Goal: Information Seeking & Learning: Learn about a topic

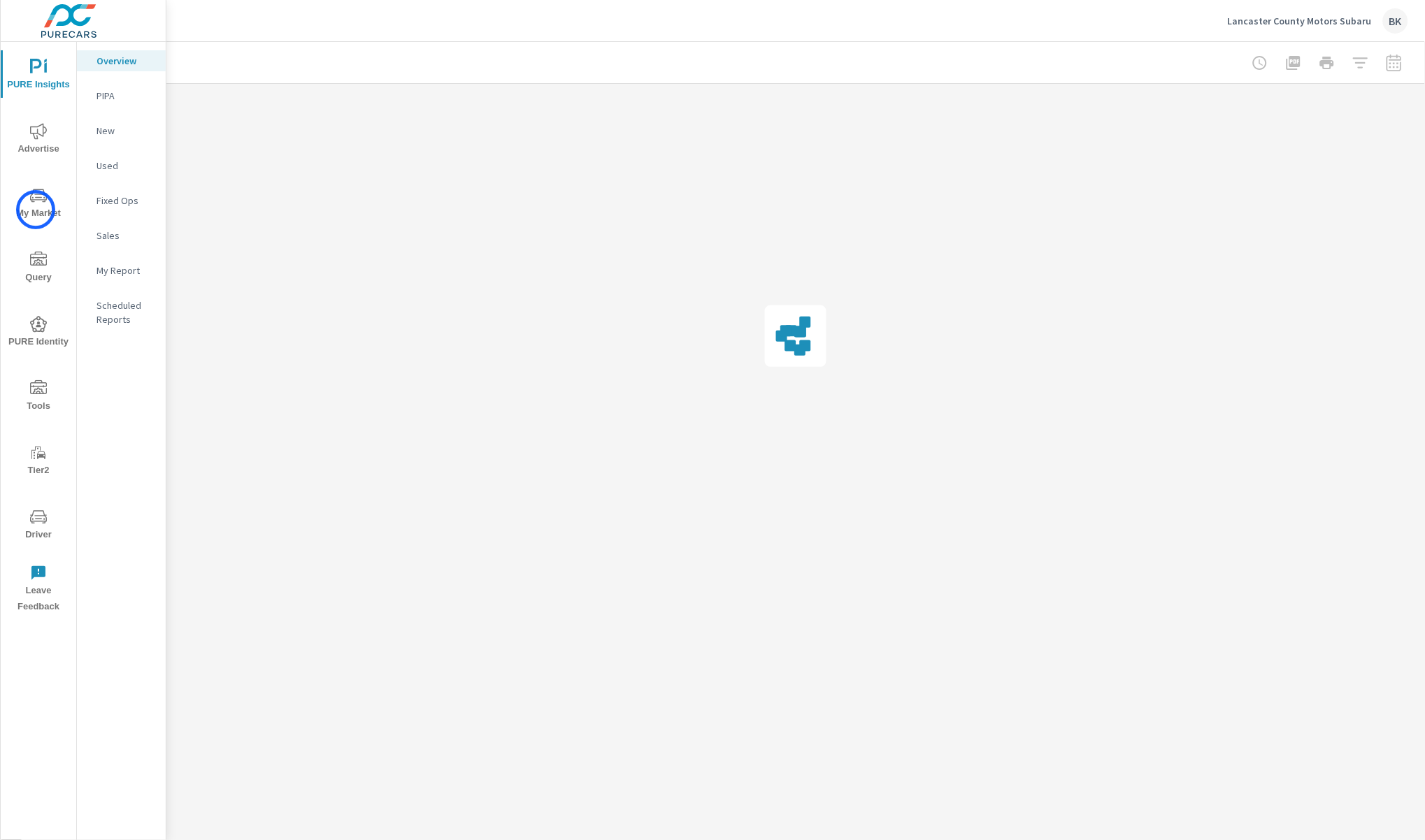
click at [35, 209] on span "My Market" at bounding box center [38, 205] width 67 height 34
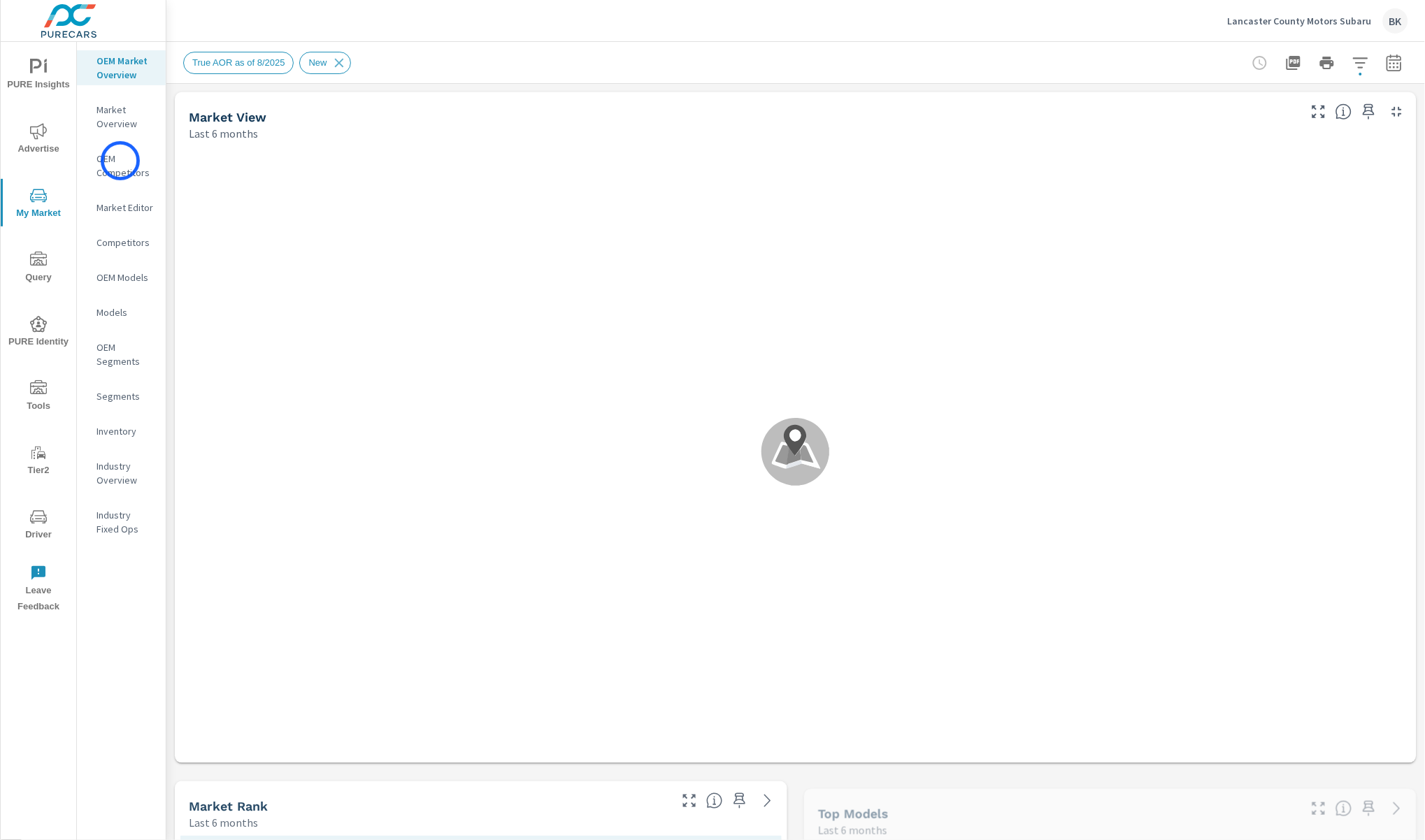
scroll to position [1153, 0]
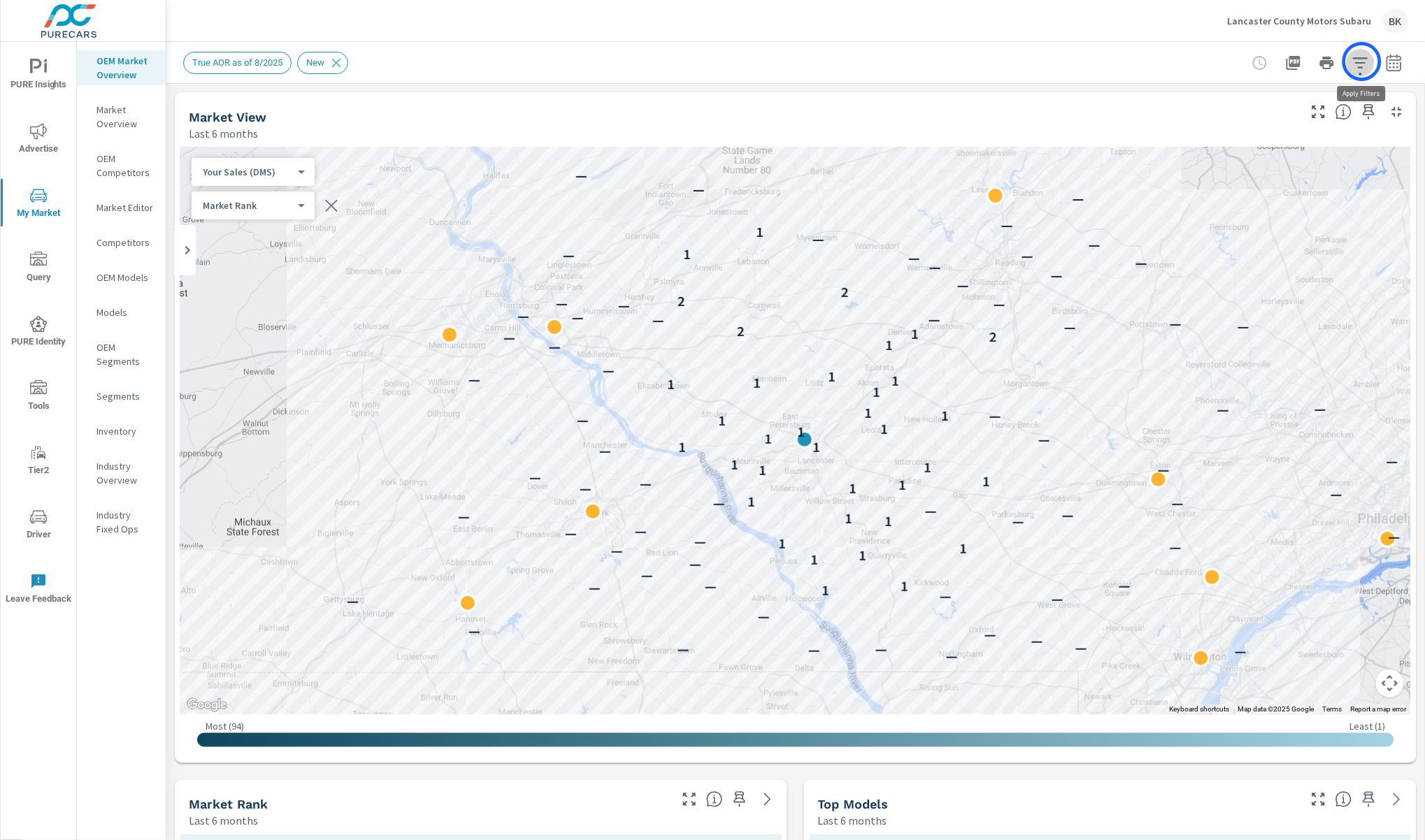
click at [1362, 62] on icon "button" at bounding box center [1360, 62] width 15 height 11
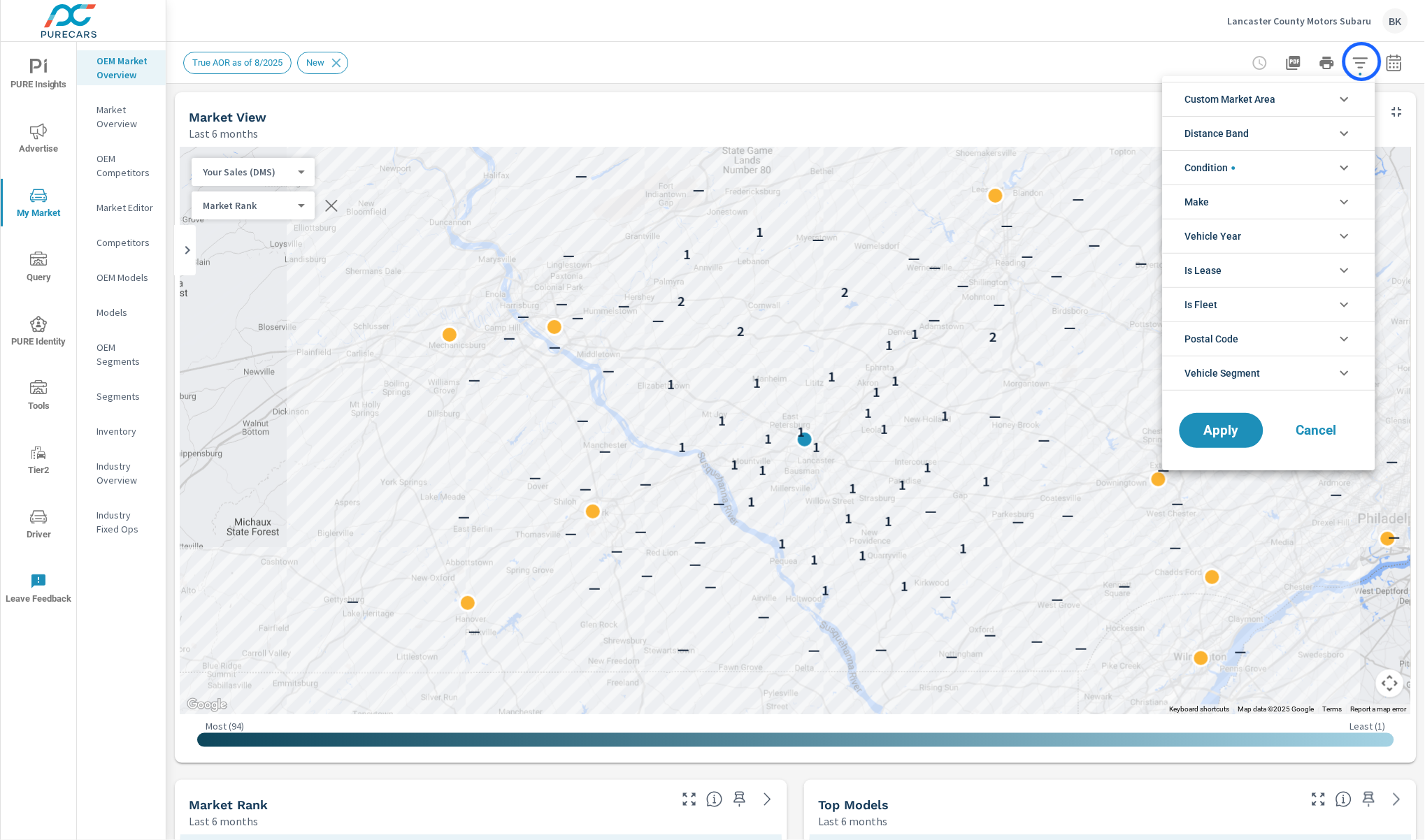
scroll to position [45, 0]
click at [1300, 98] on li "Custom Market Area" at bounding box center [1269, 99] width 212 height 34
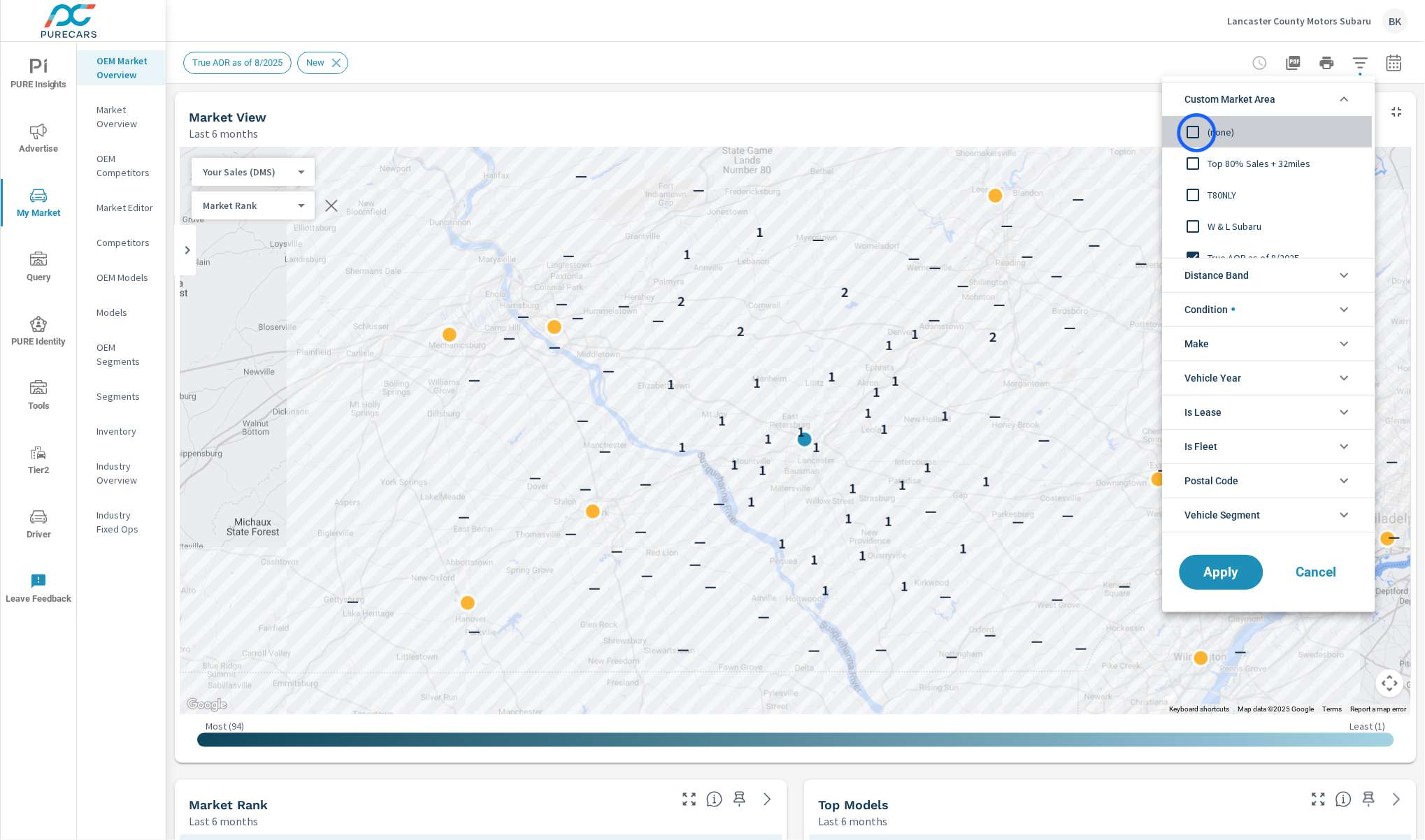
click at [1197, 133] on input "filter options" at bounding box center [1193, 132] width 29 height 29
click at [1273, 307] on li "Condition" at bounding box center [1269, 309] width 212 height 34
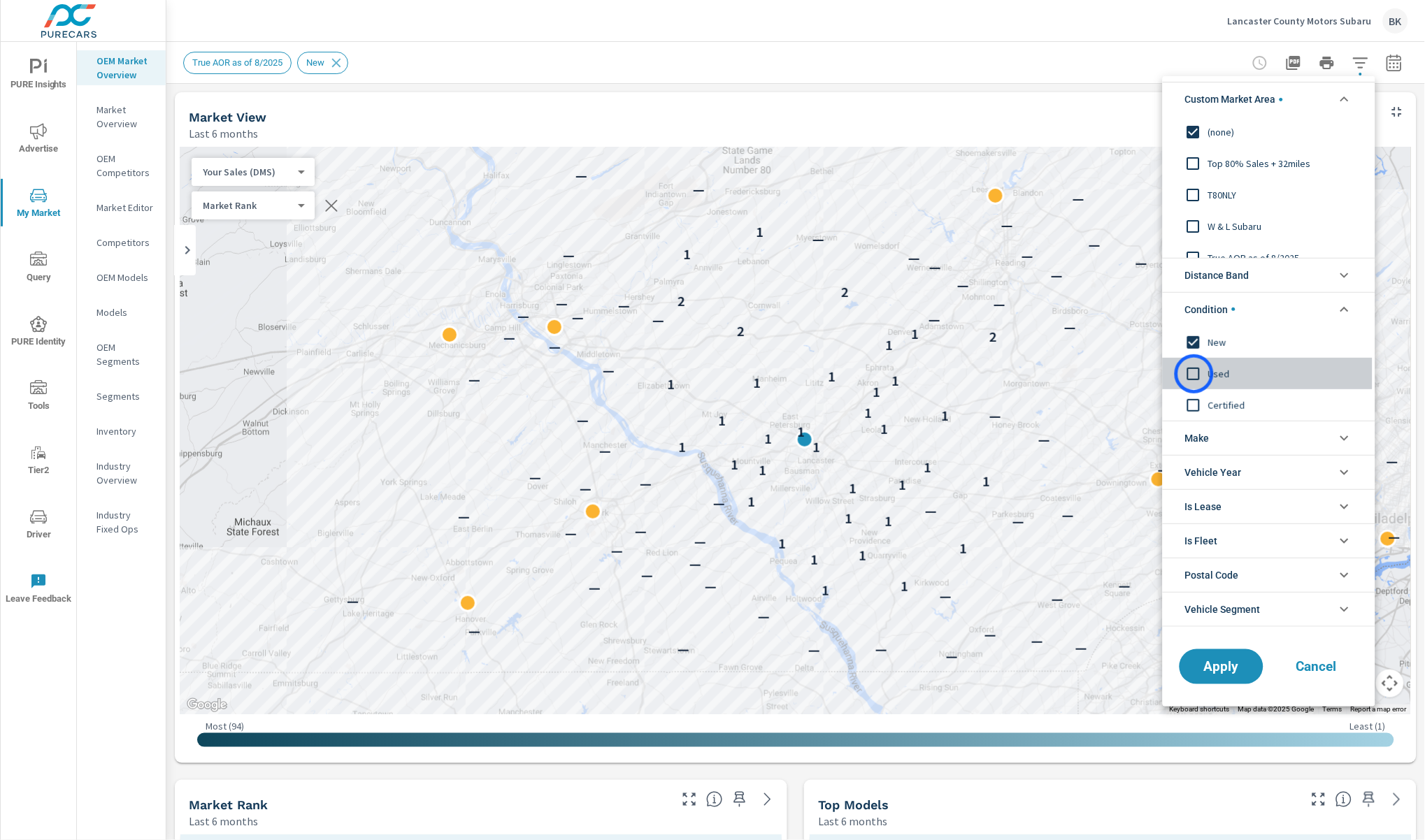
click at [1194, 374] on input "filter options" at bounding box center [1193, 373] width 29 height 29
click at [1193, 348] on input "filter options" at bounding box center [1193, 341] width 29 height 29
click at [1208, 669] on span "Apply" at bounding box center [1221, 666] width 57 height 13
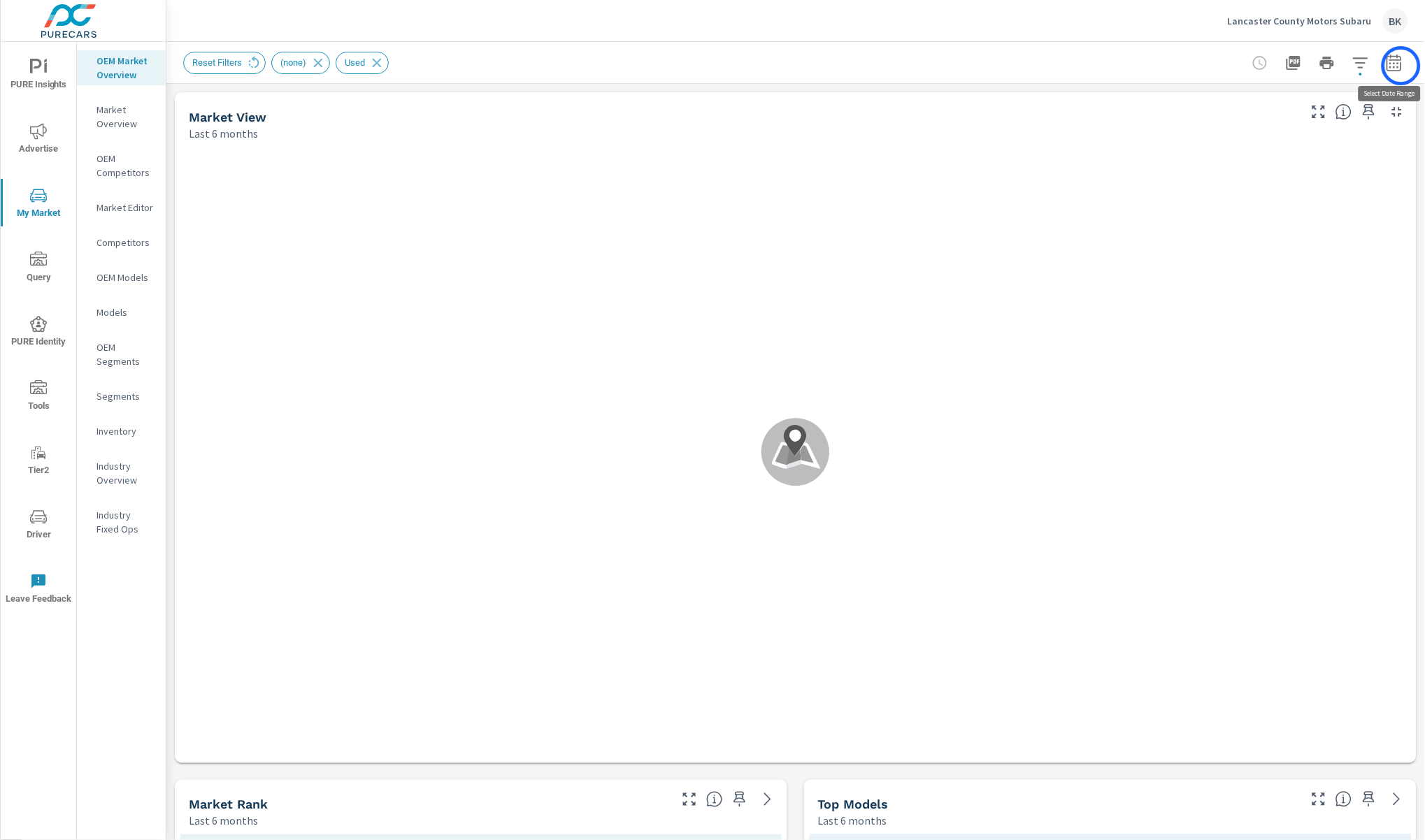
click at [1401, 66] on icon "button" at bounding box center [1394, 62] width 15 height 17
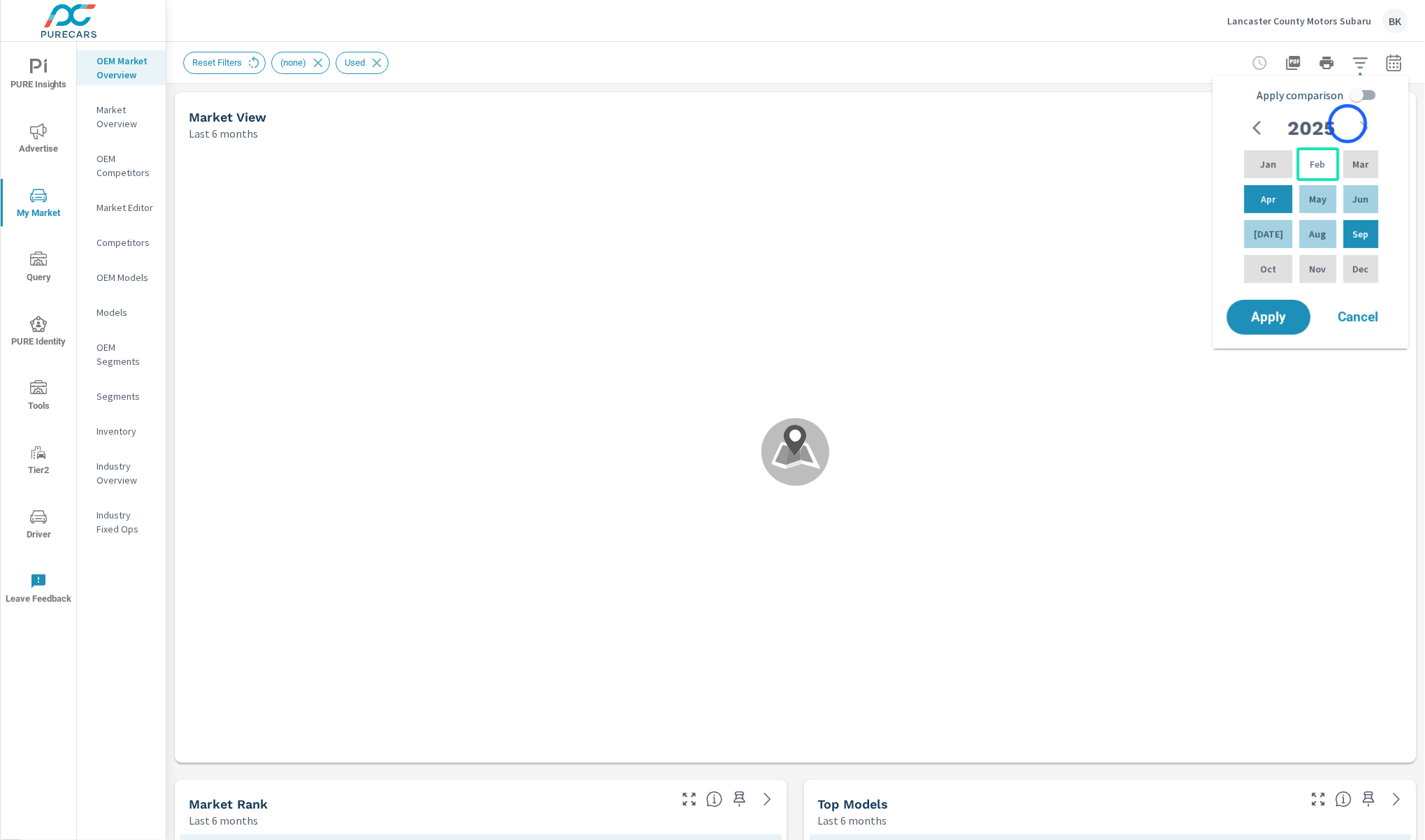
scroll to position [1153, 0]
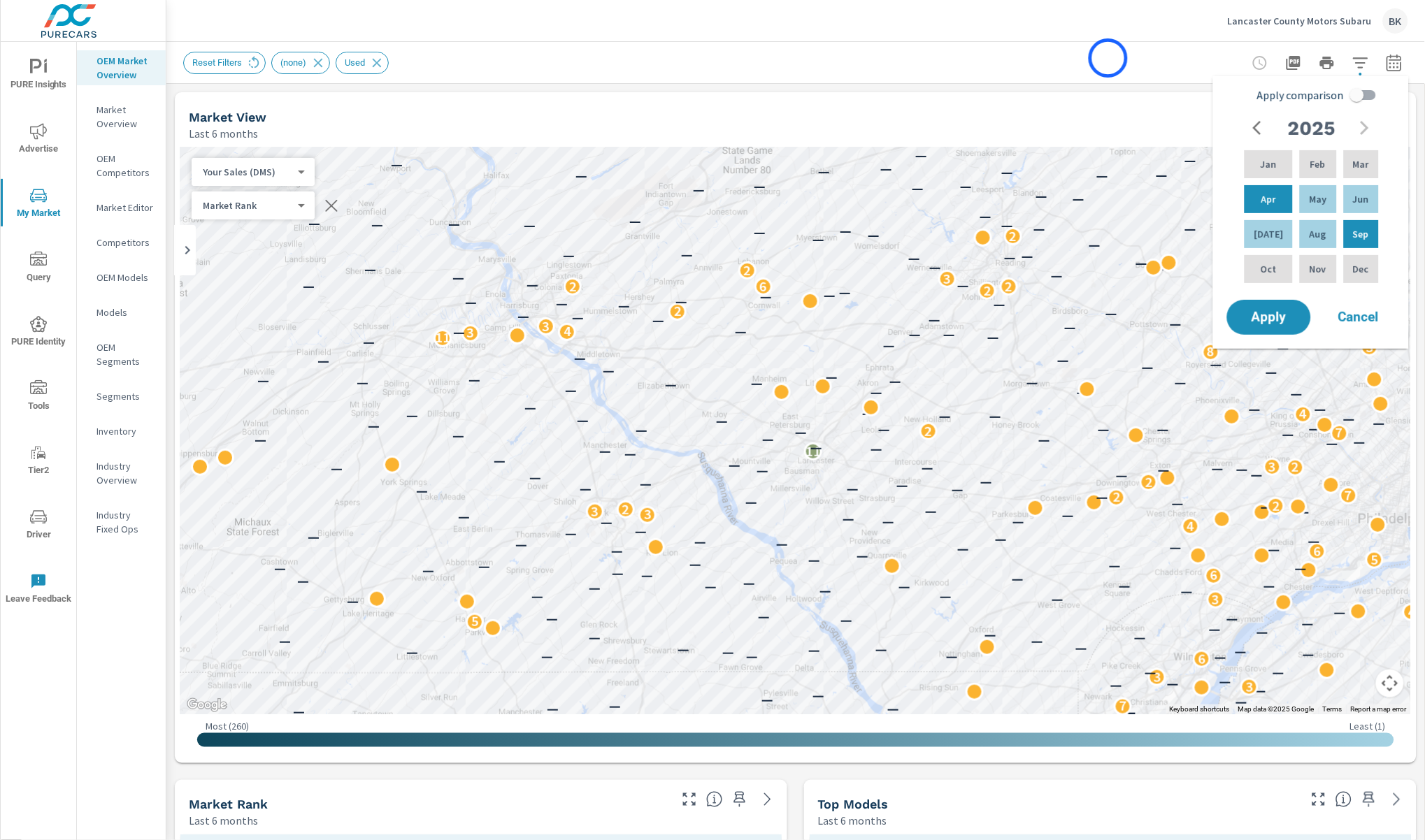
click at [1108, 58] on div "Reset Filters (none) Used" at bounding box center [698, 63] width 1029 height 23
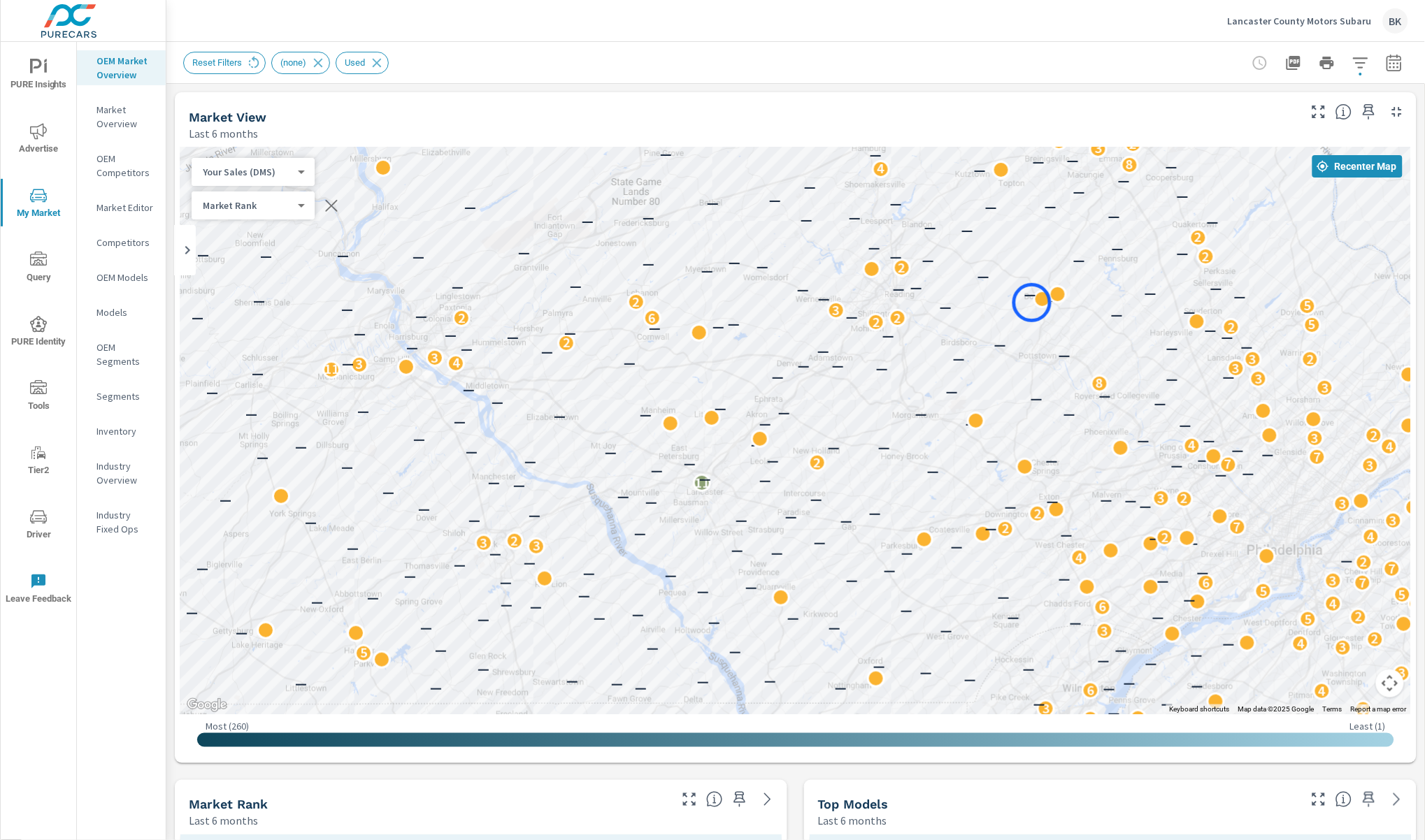
drag, startPoint x: 1145, startPoint y: 265, endPoint x: 1032, endPoint y: 303, distance: 119.2
click at [1032, 303] on div "—" at bounding box center [1031, 295] width 18 height 18
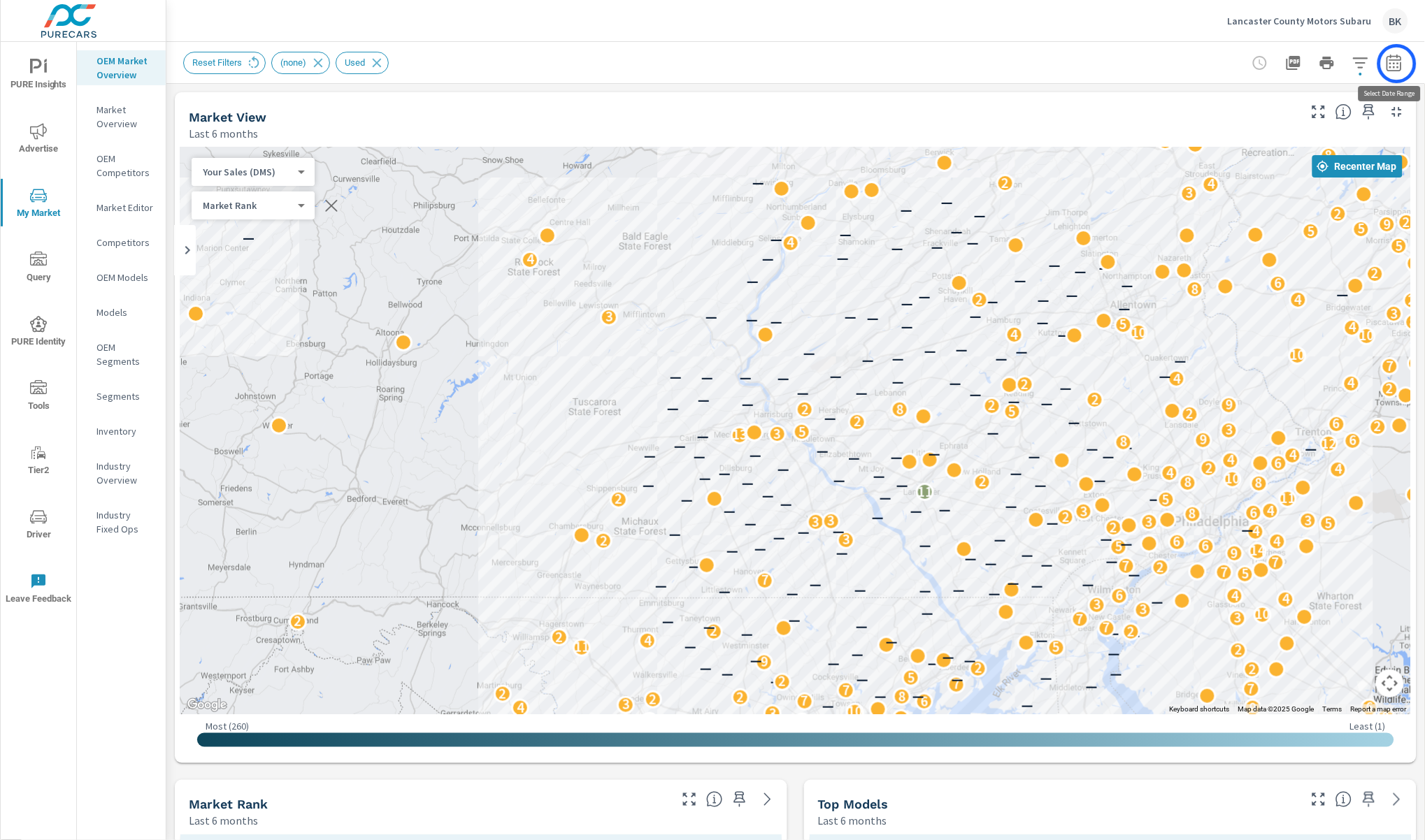
click at [1399, 64] on icon "button" at bounding box center [1395, 63] width 17 height 17
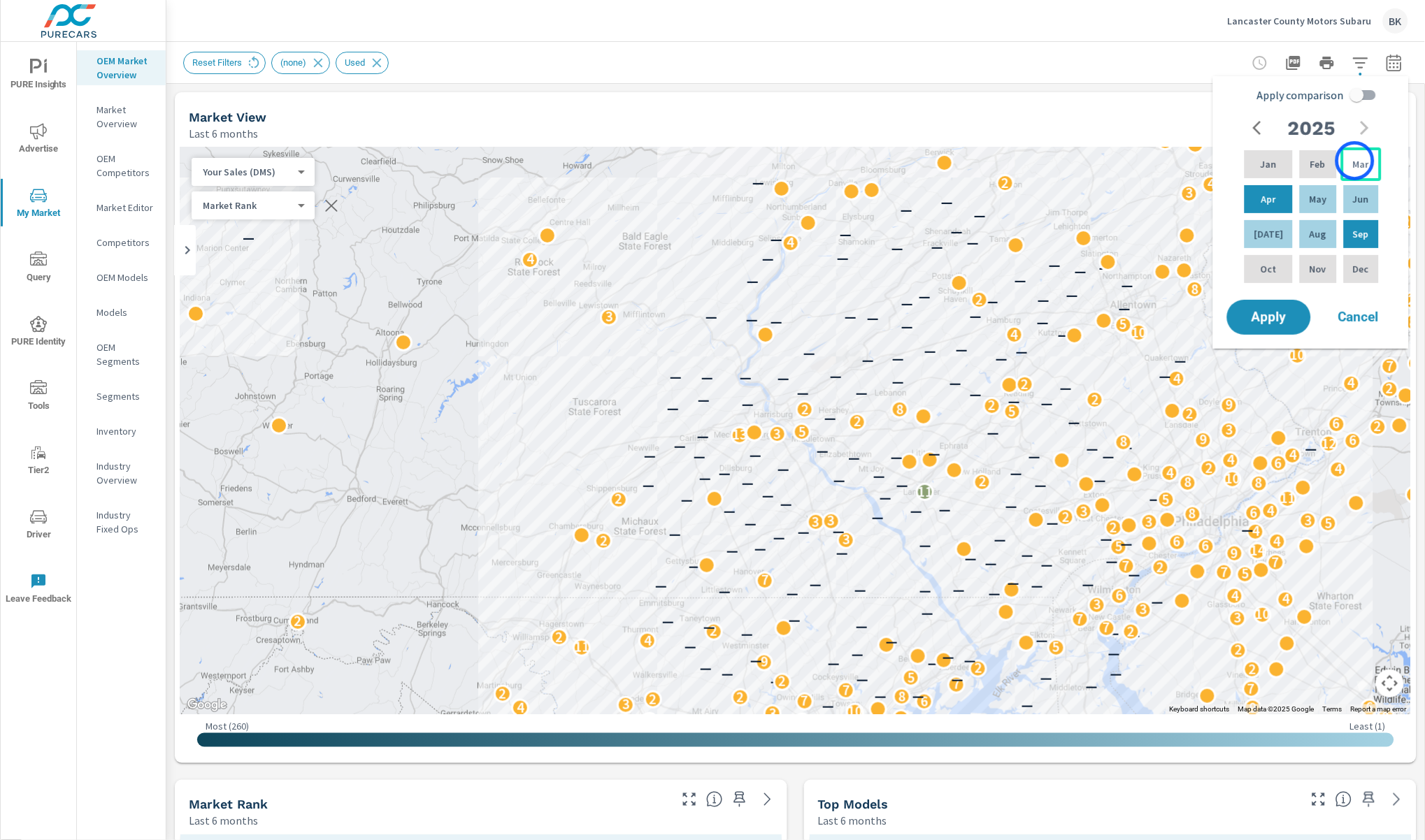
click at [1355, 161] on p "Mar" at bounding box center [1361, 164] width 16 height 14
click at [1316, 243] on div "Aug" at bounding box center [1317, 234] width 42 height 33
click at [1284, 307] on button "Apply" at bounding box center [1269, 317] width 86 height 36
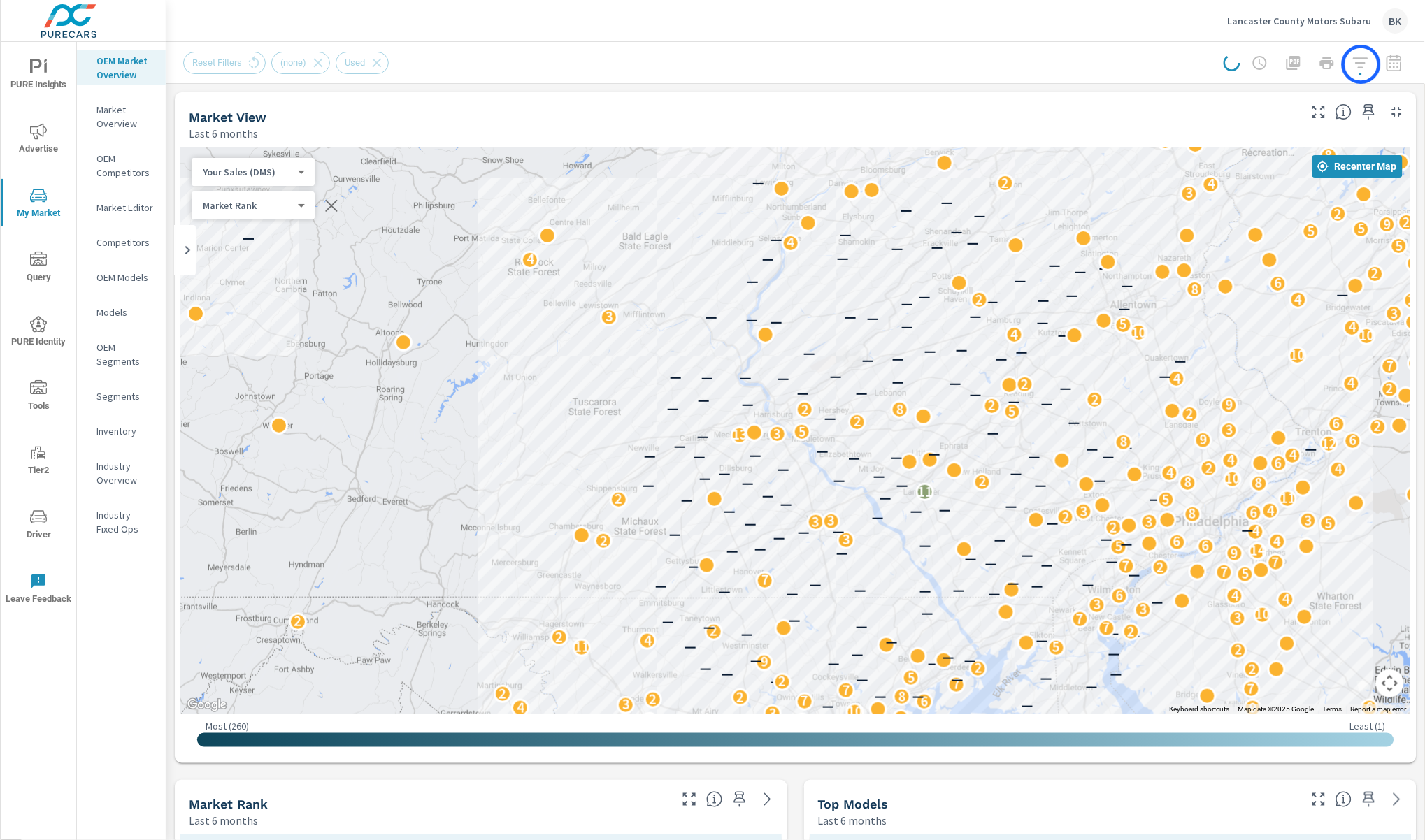
click at [1361, 64] on div at bounding box center [1315, 63] width 185 height 28
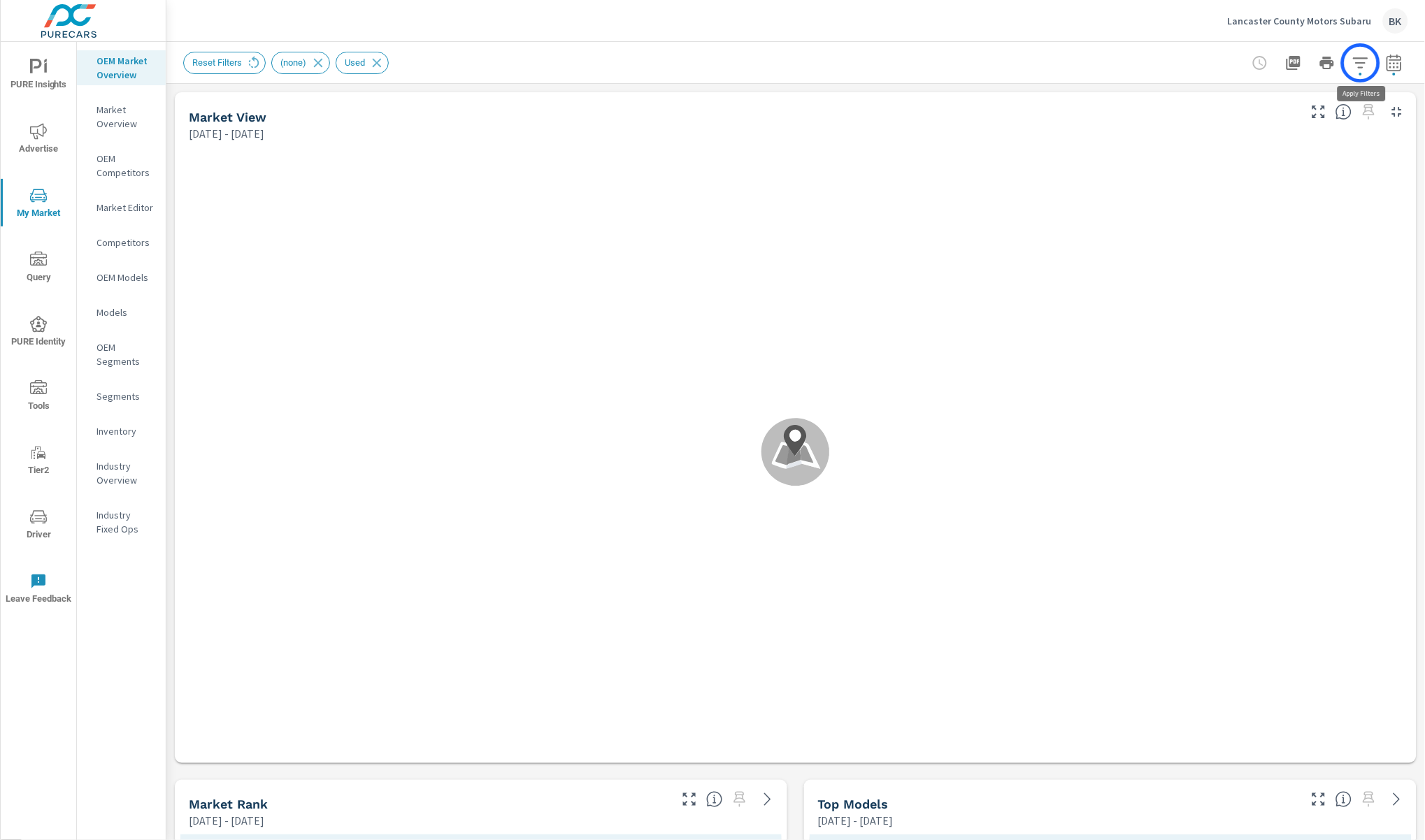
click at [1361, 63] on icon "button" at bounding box center [1360, 62] width 15 height 11
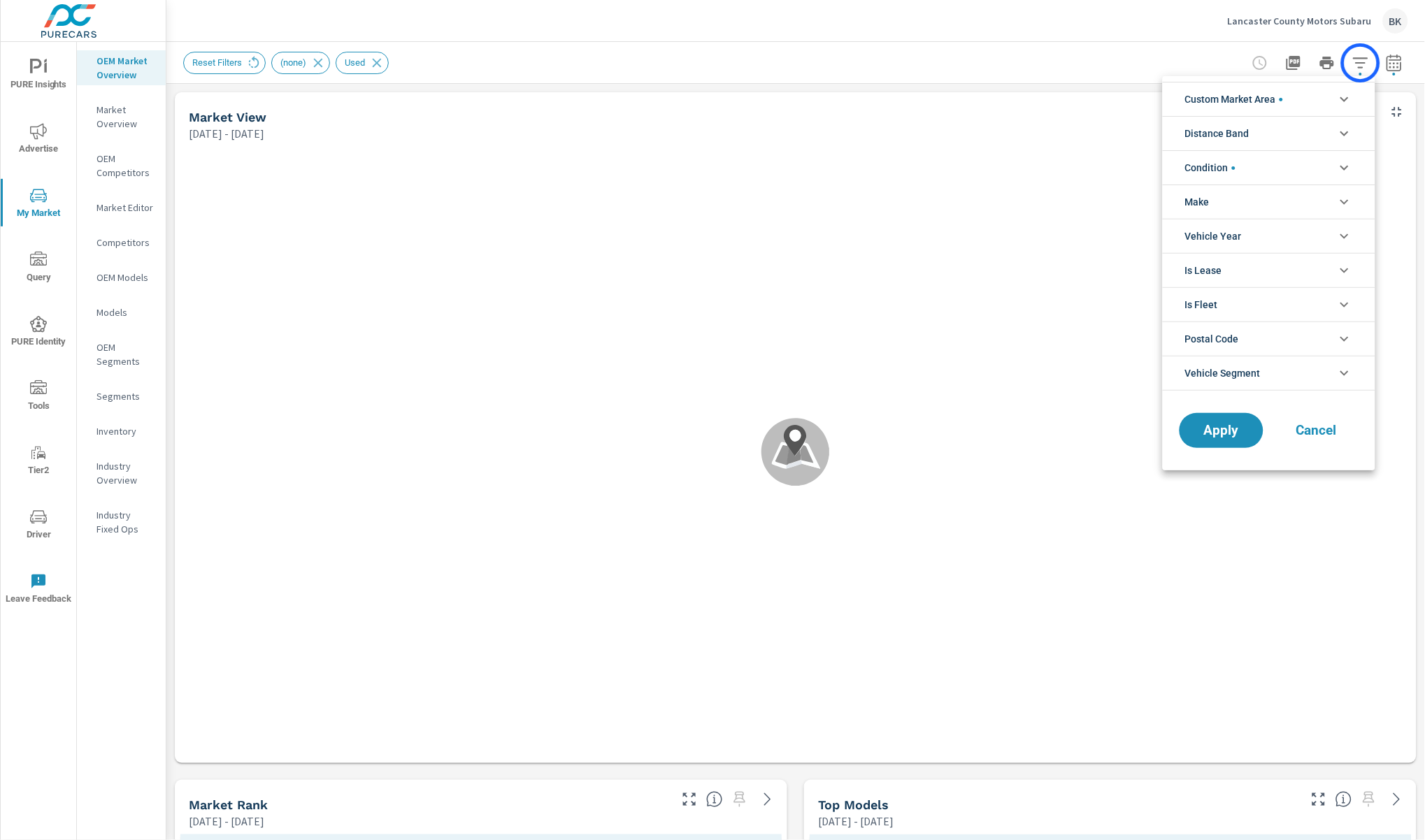
scroll to position [30, 0]
click at [1344, 163] on icon "filter options" at bounding box center [1344, 168] width 17 height 17
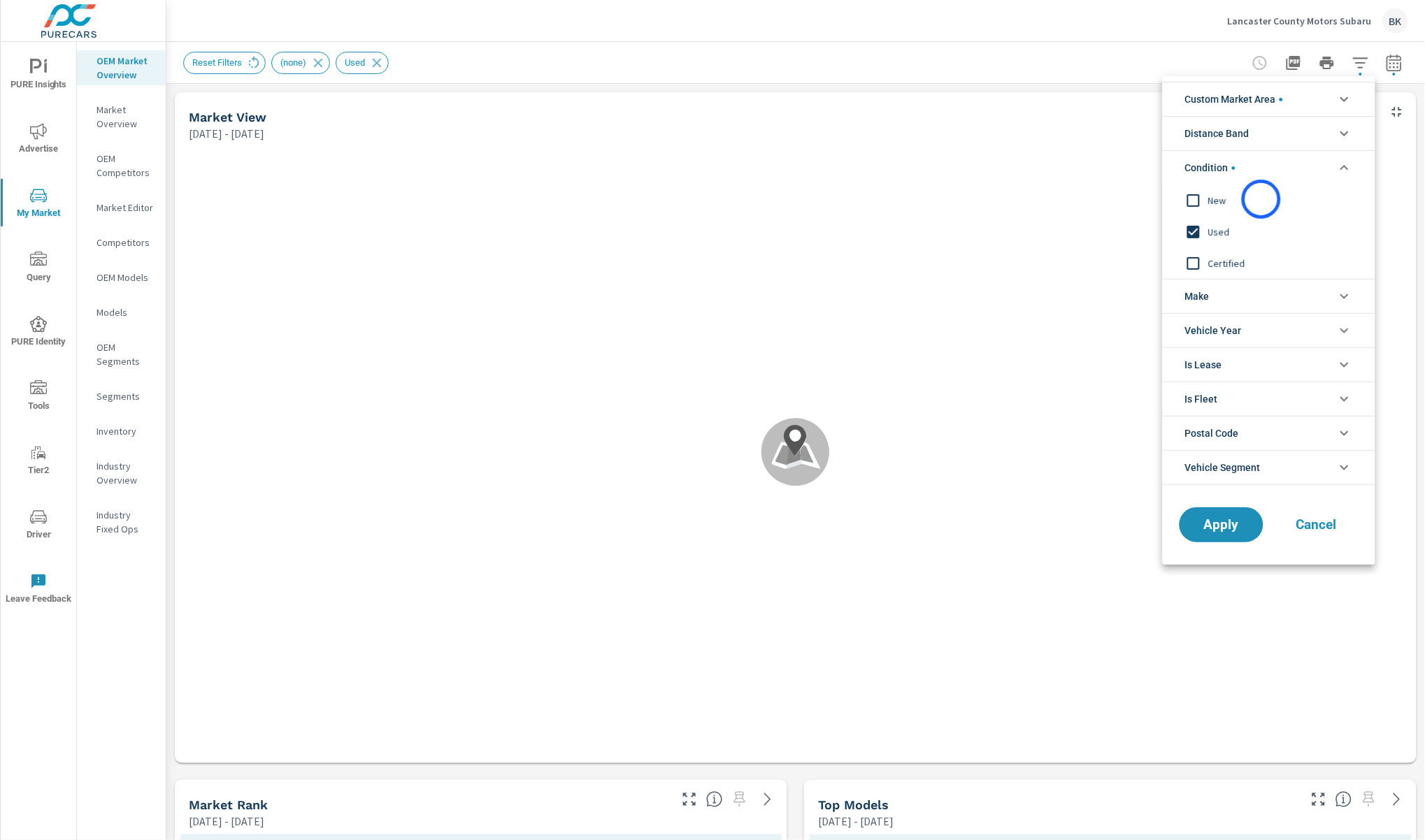
scroll to position [0, 0]
click at [1194, 264] on input "filter options" at bounding box center [1193, 263] width 29 height 29
click at [1209, 528] on span "Apply" at bounding box center [1221, 525] width 57 height 13
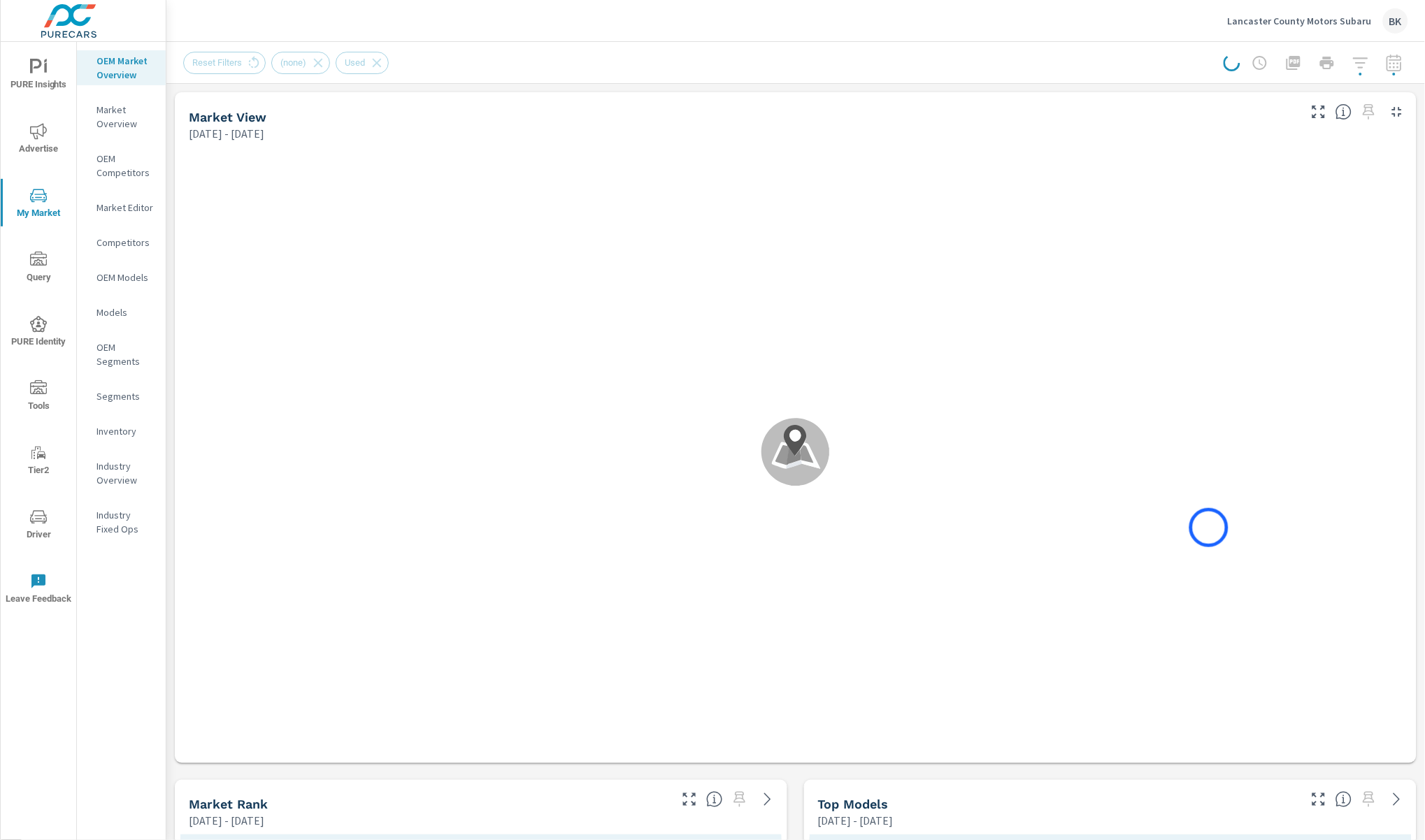
scroll to position [1153, 0]
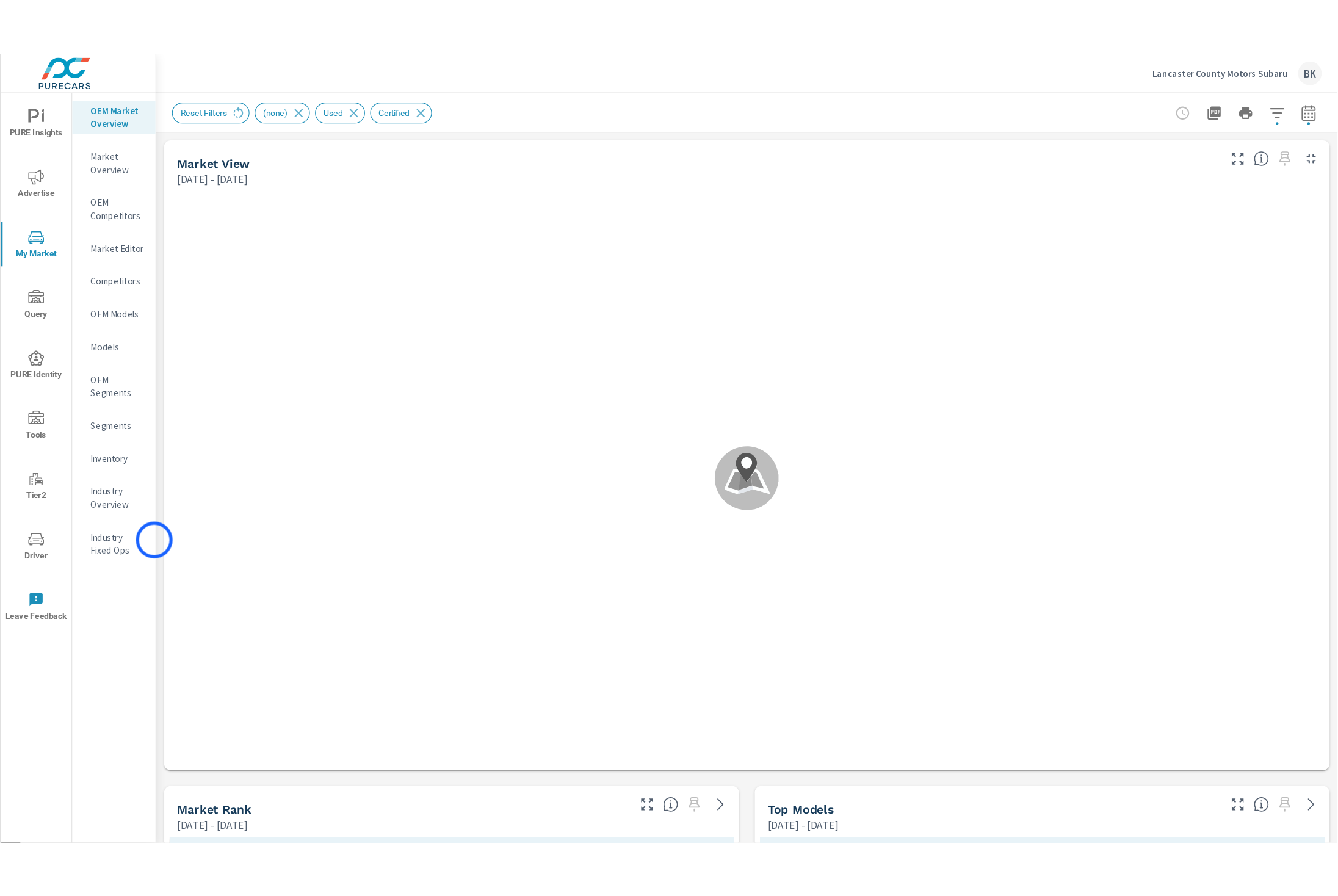
scroll to position [1007, 0]
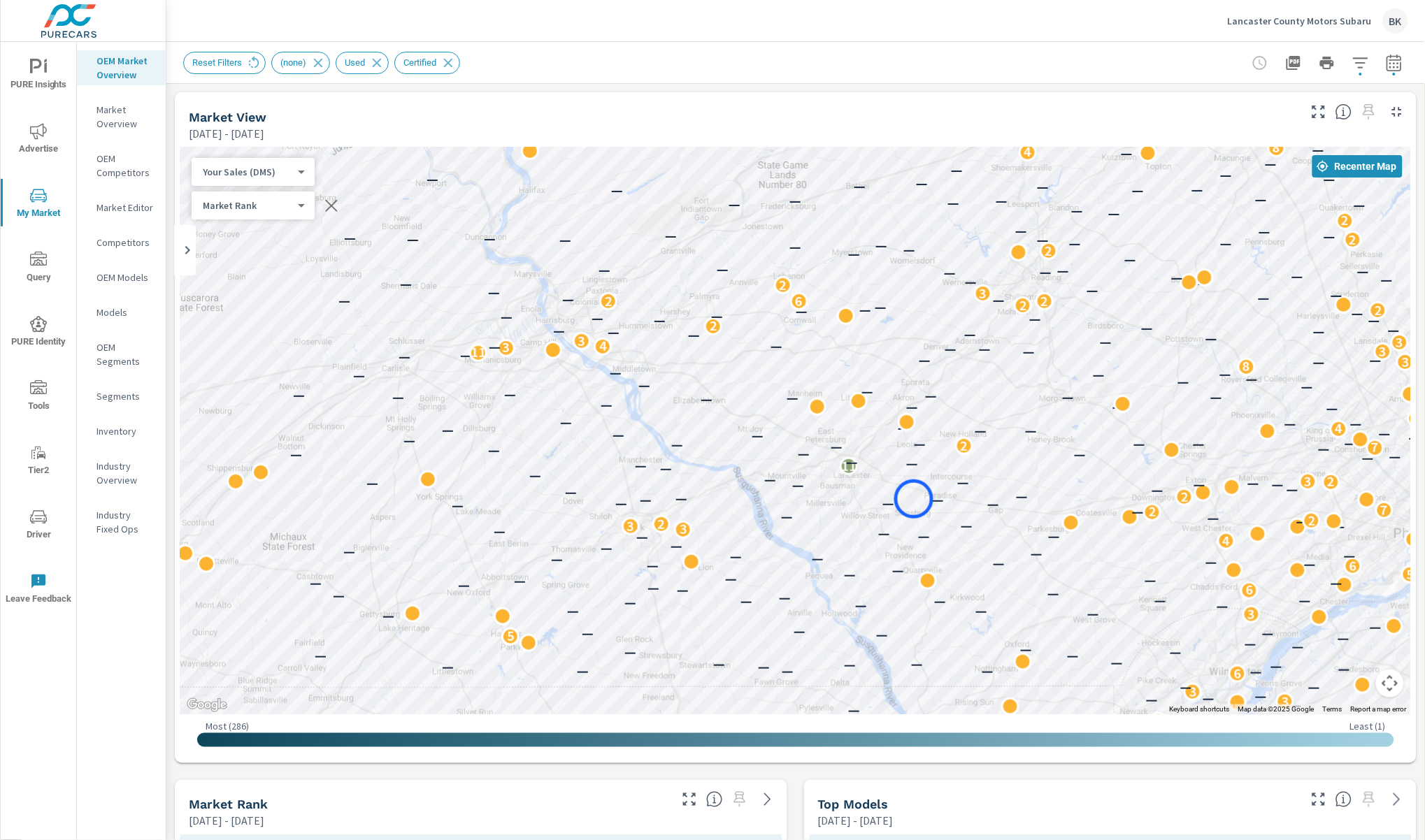
drag, startPoint x: 1008, startPoint y: 397, endPoint x: 909, endPoint y: 507, distance: 148.0
click at [909, 507] on div "4 4 3 3 7 9 8 2 2 5 3 — 7 13 3 5 3 3 11 7 7 2 2 2 9 2 17 5 6 2 2 2 7 2 — 3 2 2 …" at bounding box center [796, 430] width 1230 height 568
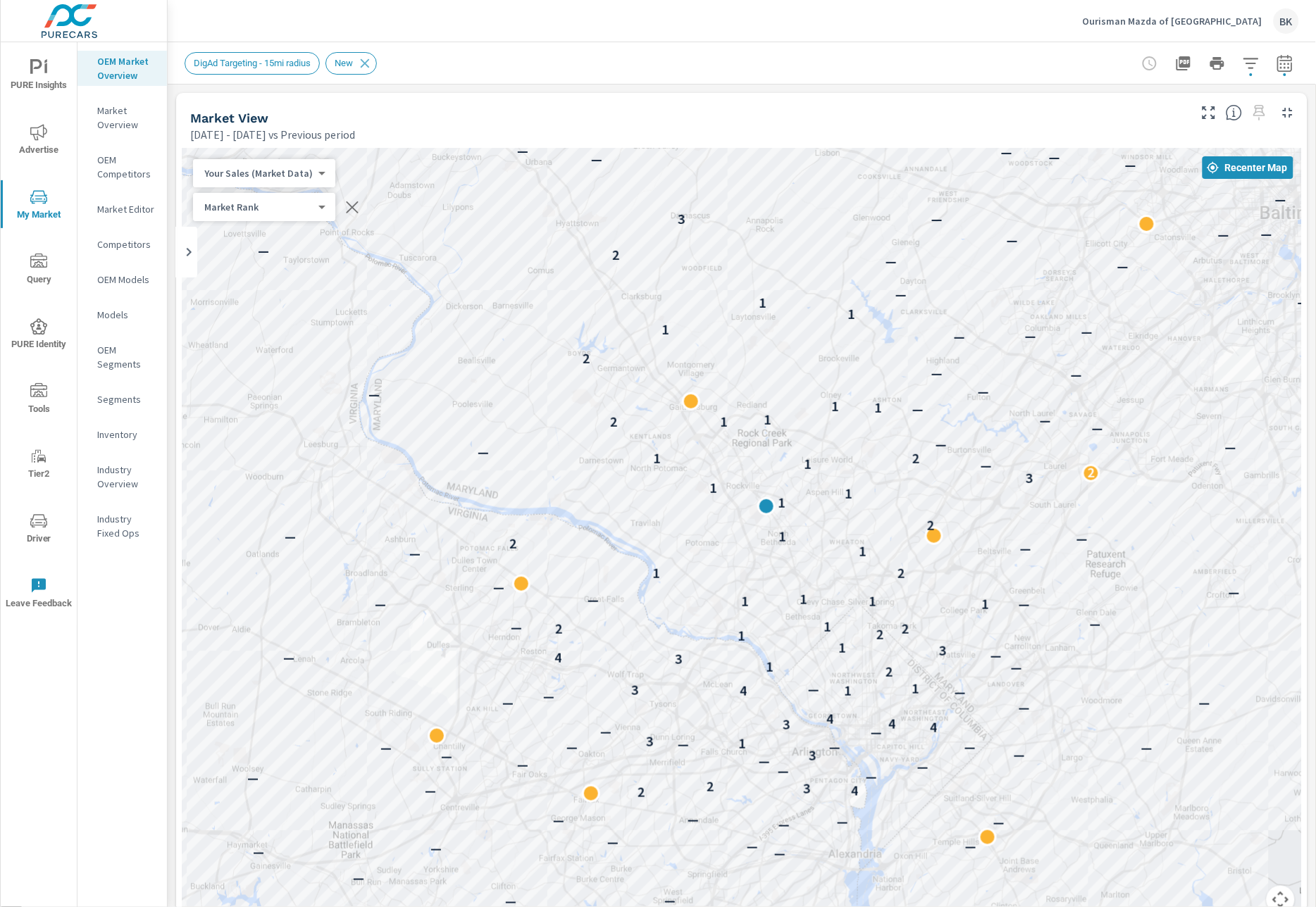
scroll to position [0, 81]
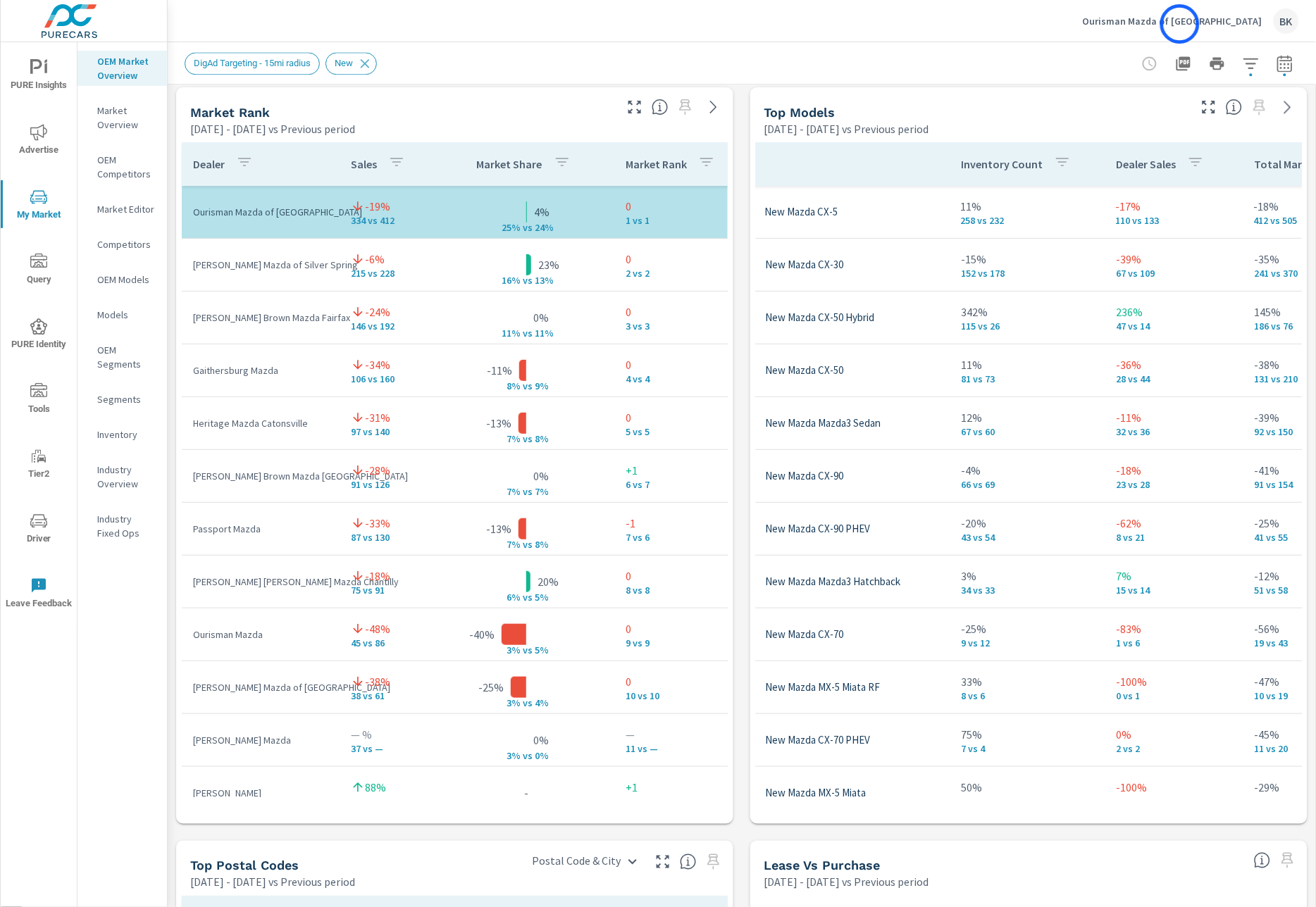
click at [1180, 24] on p "Ourisman Mazda of Rockville" at bounding box center [1173, 21] width 180 height 13
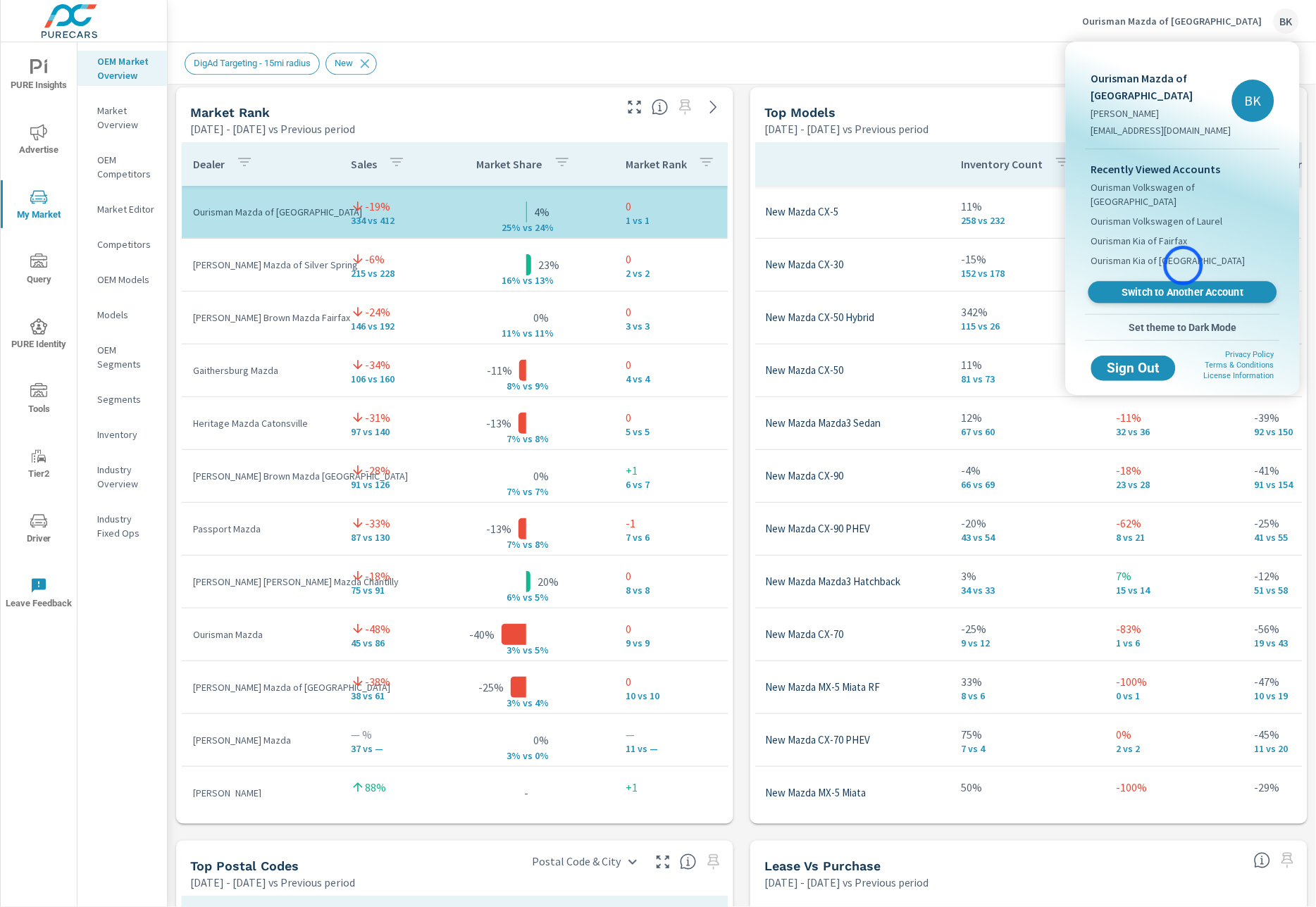
click at [1183, 286] on span "Switch to Another Account" at bounding box center [1183, 292] width 173 height 14
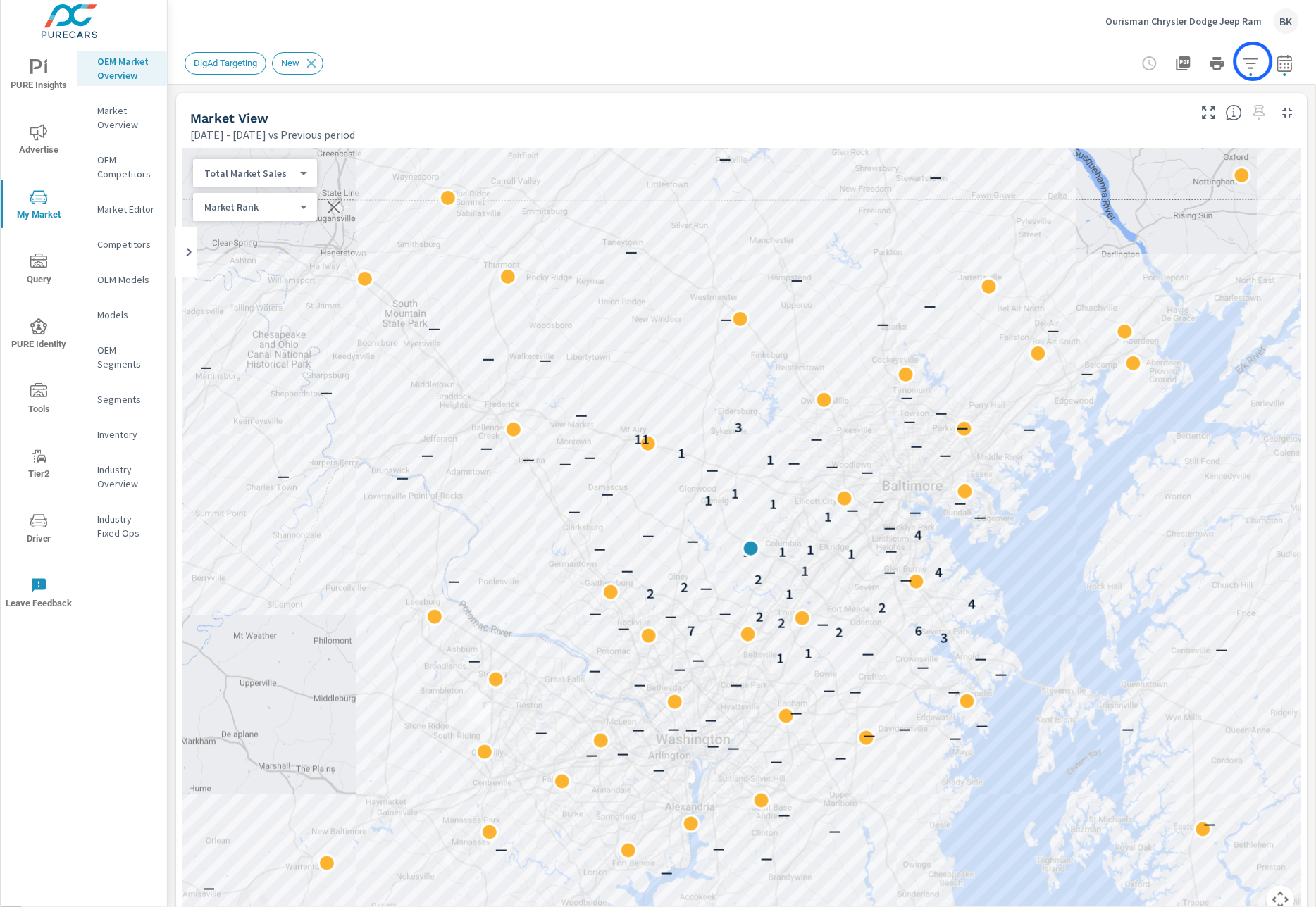
click at [1253, 61] on icon "button" at bounding box center [1251, 63] width 17 height 17
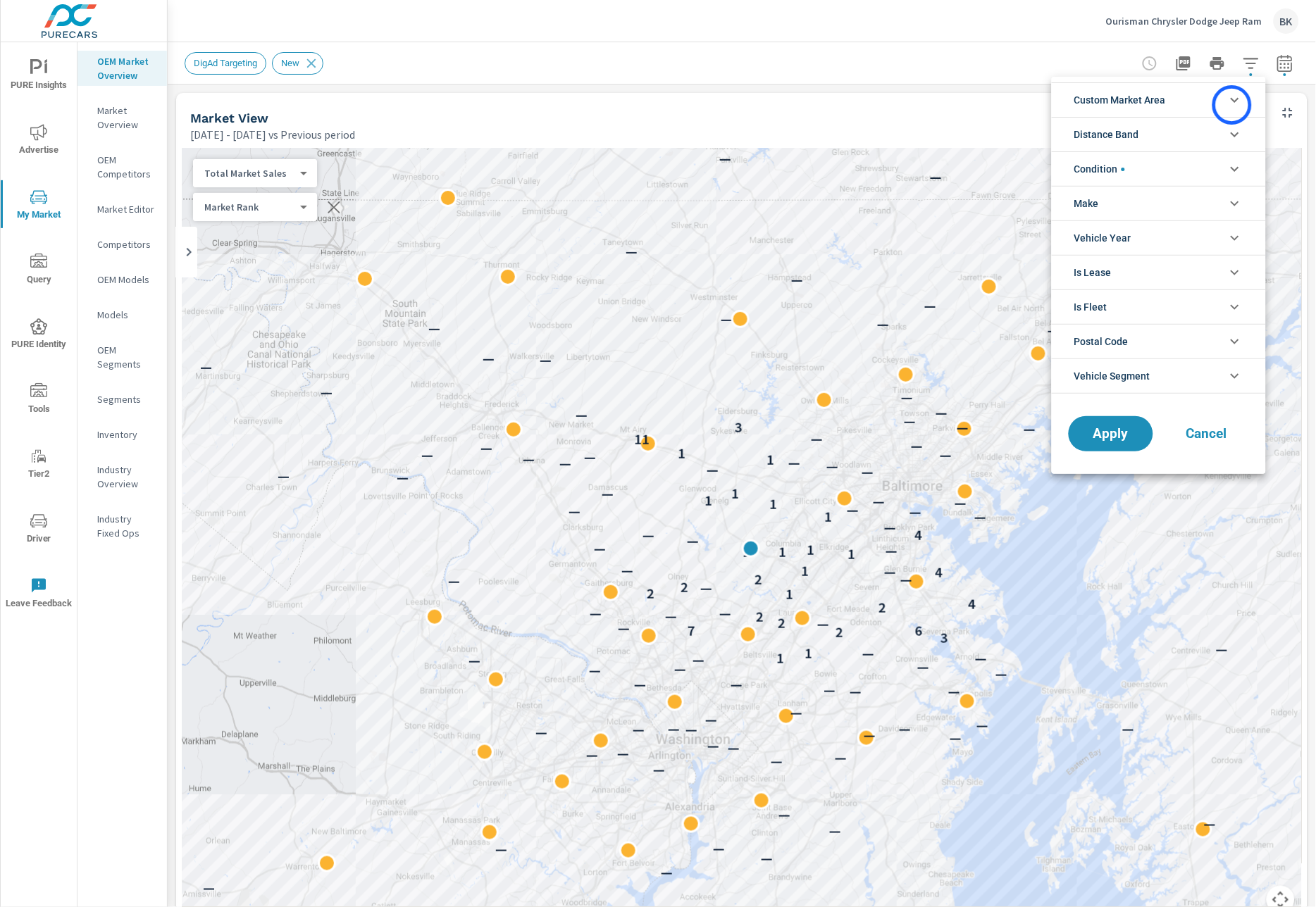
click at [1232, 105] on icon "filter options" at bounding box center [1235, 100] width 17 height 17
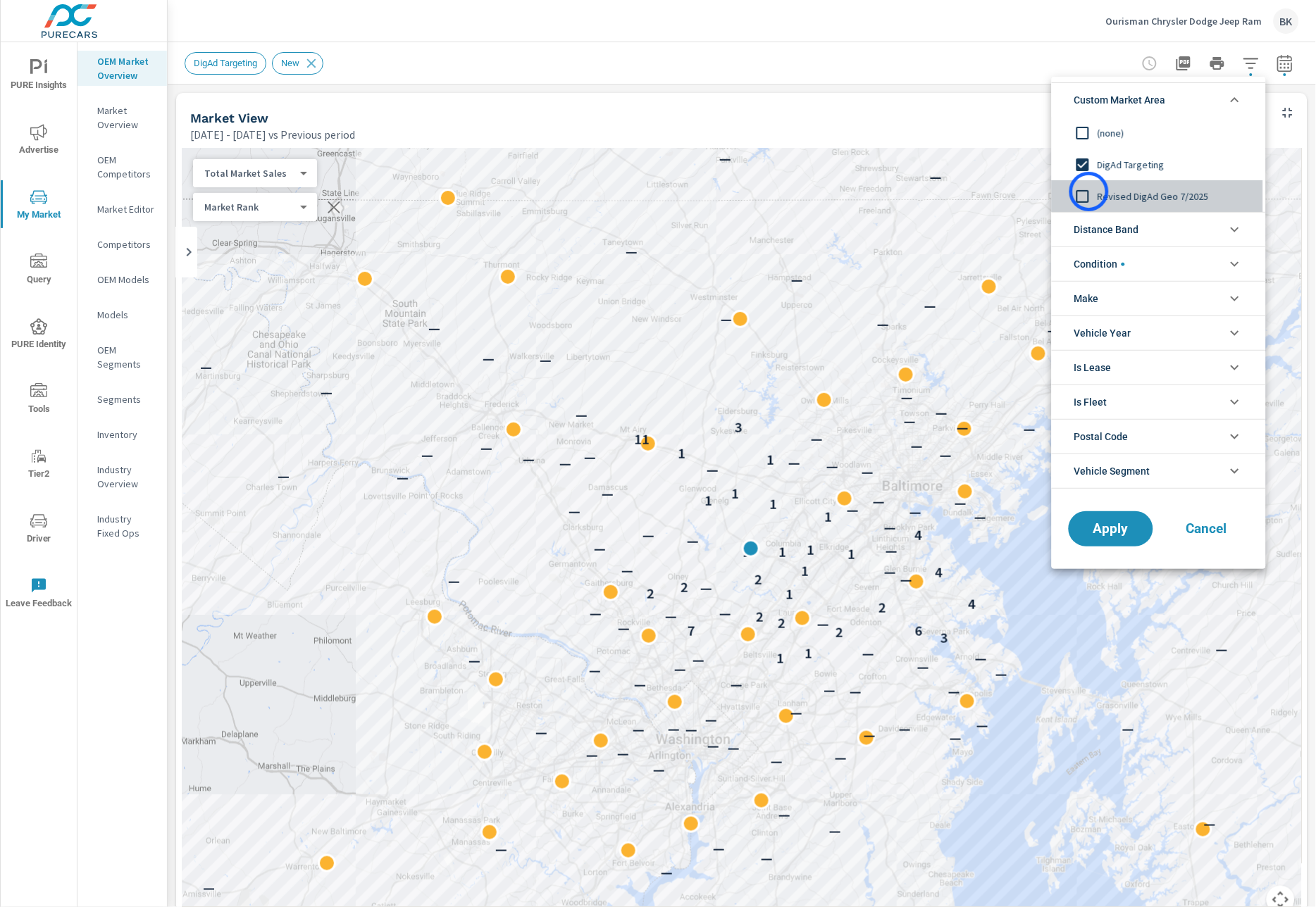
click at [1089, 192] on input "filter options" at bounding box center [1082, 196] width 29 height 29
click at [1117, 540] on button "Apply" at bounding box center [1111, 528] width 87 height 36
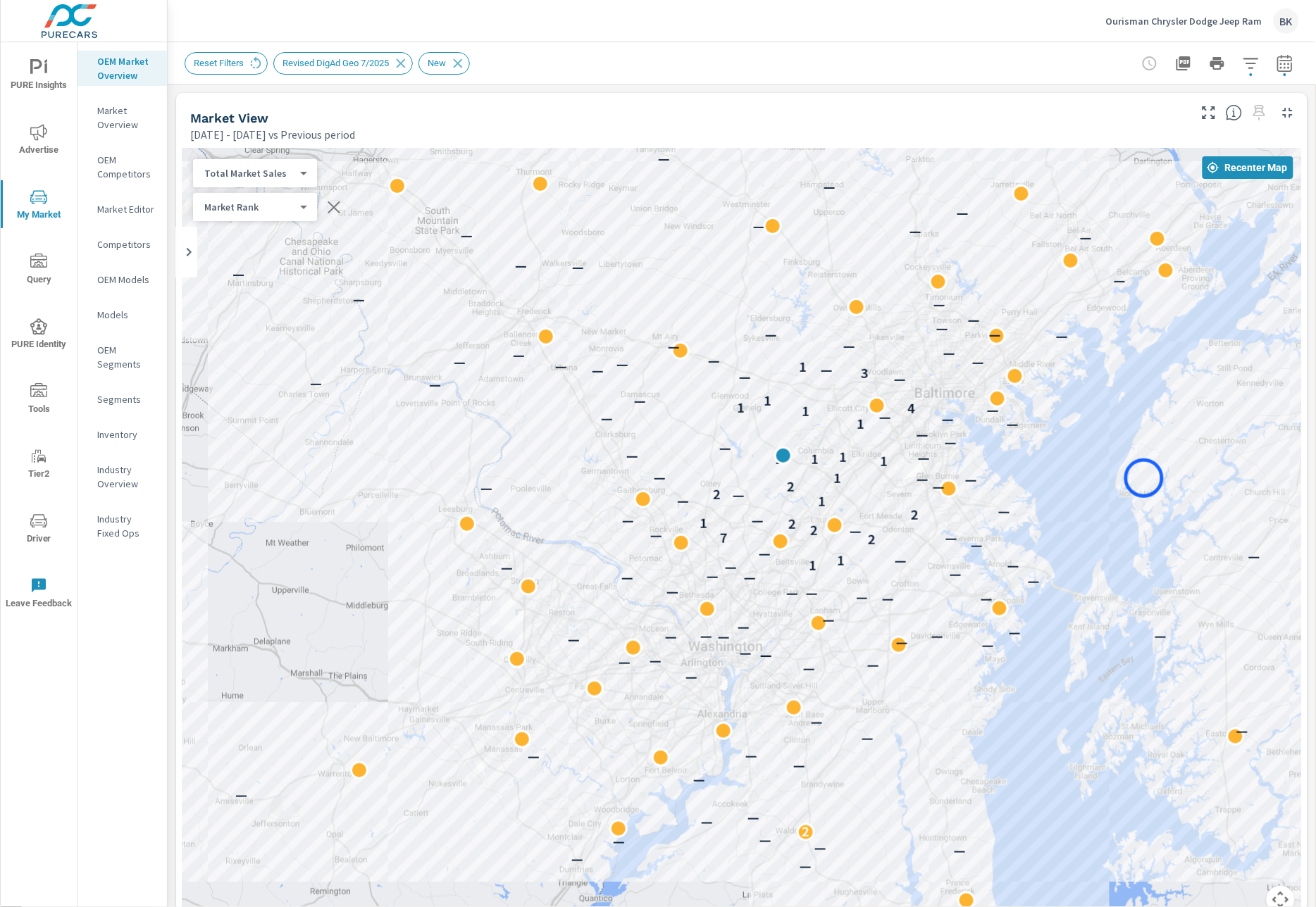
drag, startPoint x: 1126, startPoint y: 533, endPoint x: 1144, endPoint y: 478, distance: 57.9
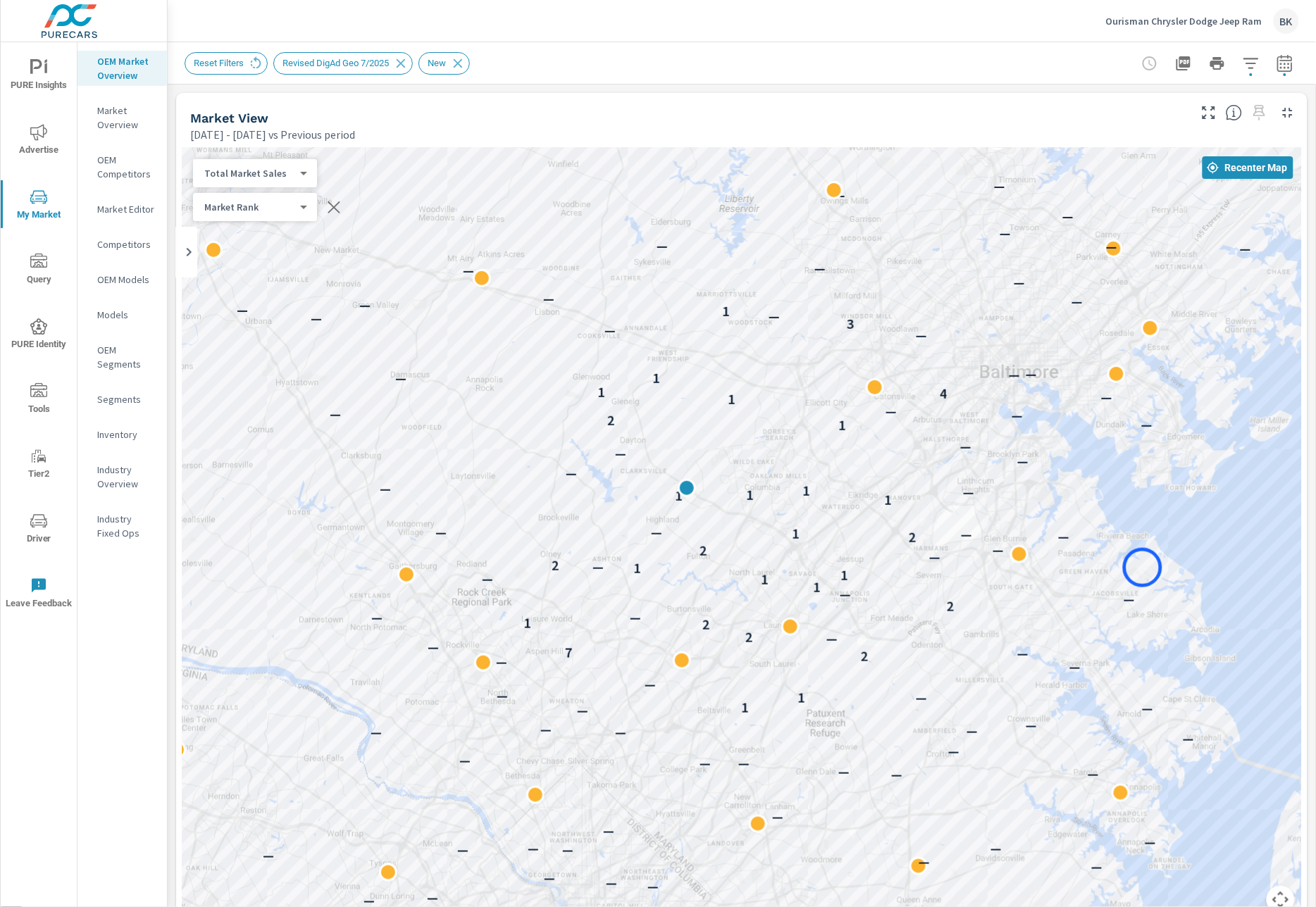
drag, startPoint x: 1002, startPoint y: 491, endPoint x: 1143, endPoint y: 568, distance: 160.7
click at [1143, 568] on div "— — — — — — — 2 — — — — — — — — — — — — — — — — — — — — — — — — — — — — — — — —…" at bounding box center [742, 539] width 1120 height 783
click at [1163, 21] on p "Ourisman Chrysler Dodge Jeep Ram" at bounding box center [1184, 21] width 156 height 13
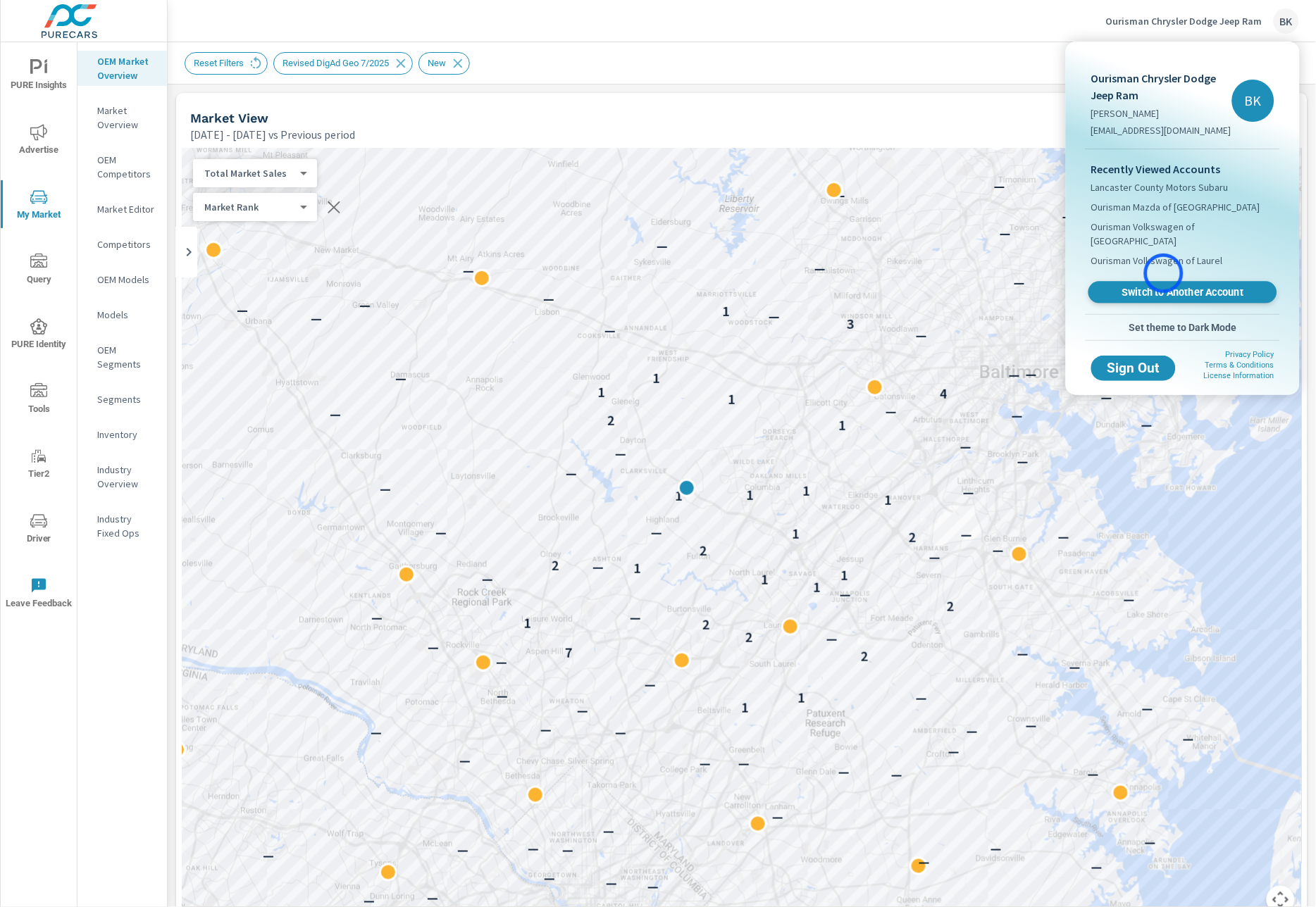
click at [1164, 286] on span "Switch to Another Account" at bounding box center [1183, 292] width 173 height 14
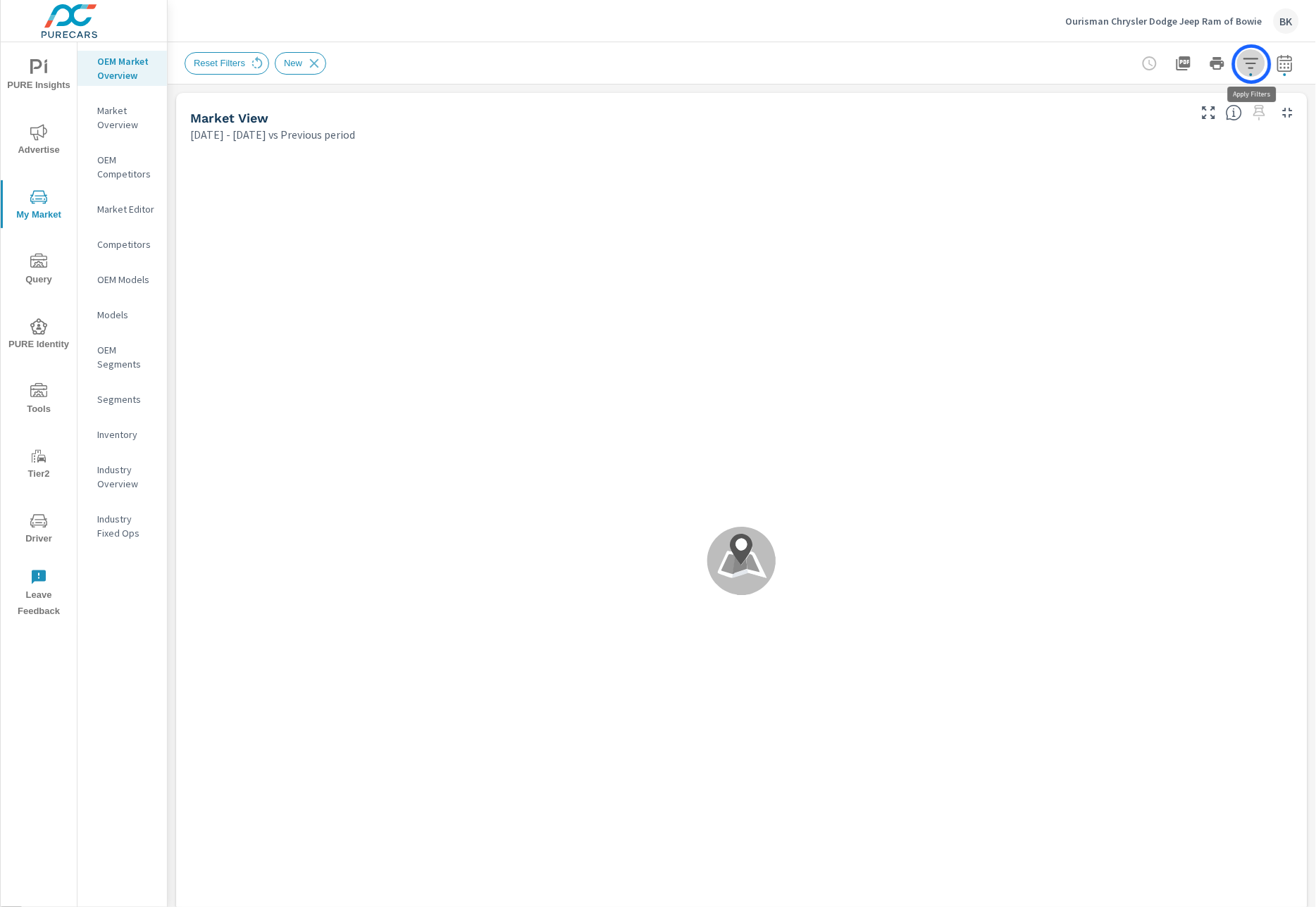
click at [1252, 64] on icon "button" at bounding box center [1251, 63] width 17 height 17
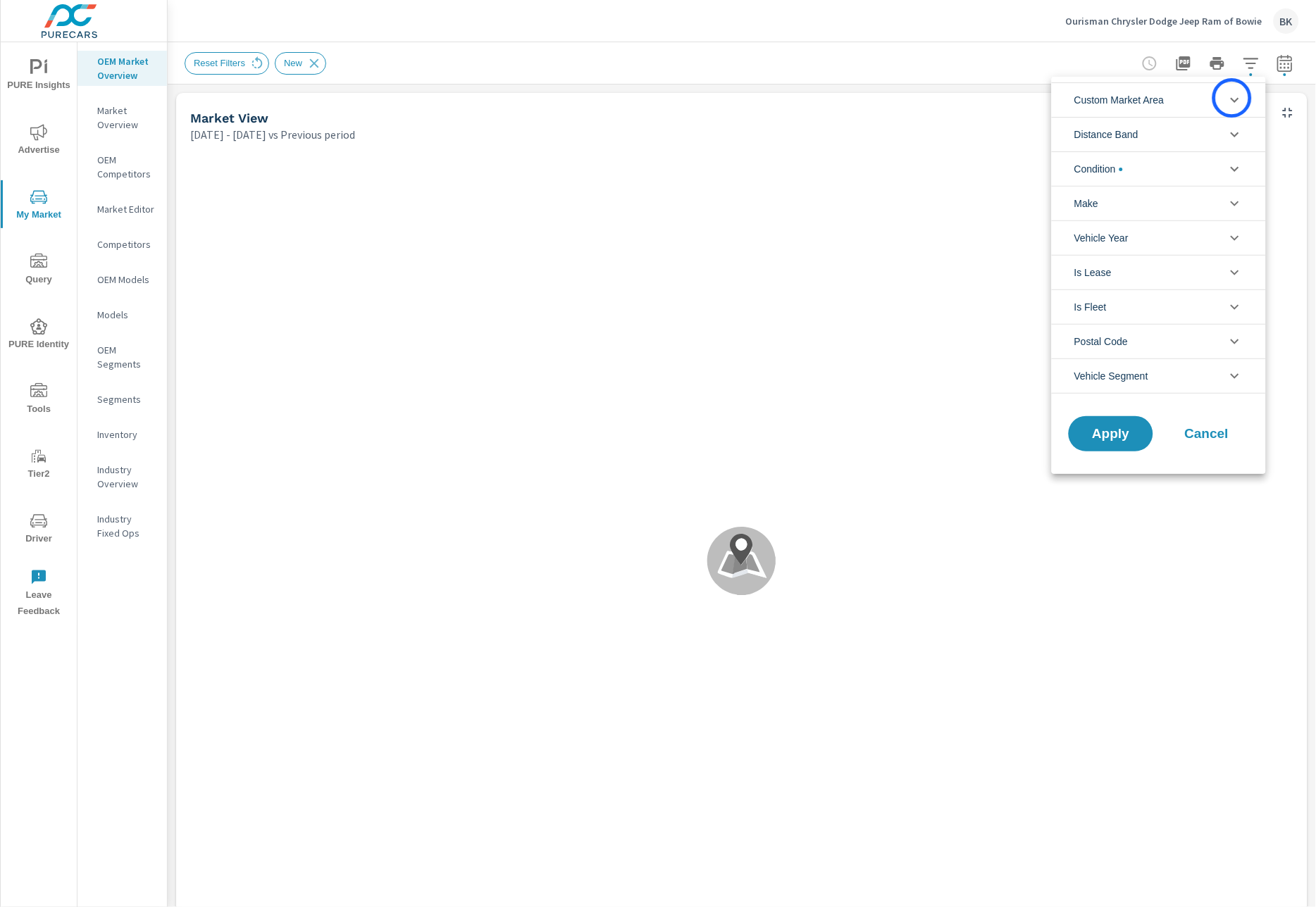
click at [1232, 98] on icon "filter options" at bounding box center [1235, 100] width 17 height 17
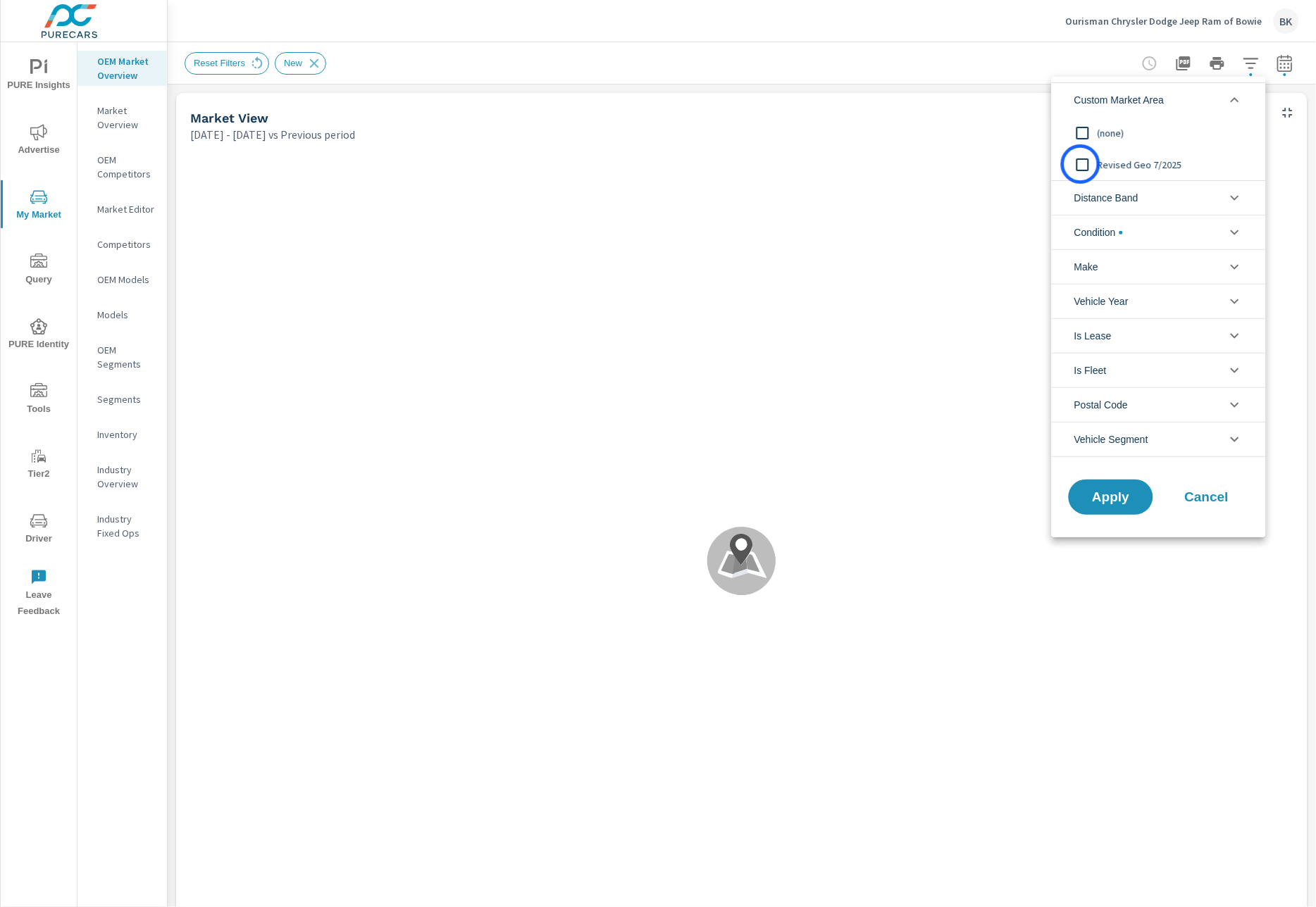
click at [1081, 164] on input "filter options" at bounding box center [1082, 164] width 29 height 29
click at [1100, 498] on span "Apply" at bounding box center [1111, 497] width 58 height 14
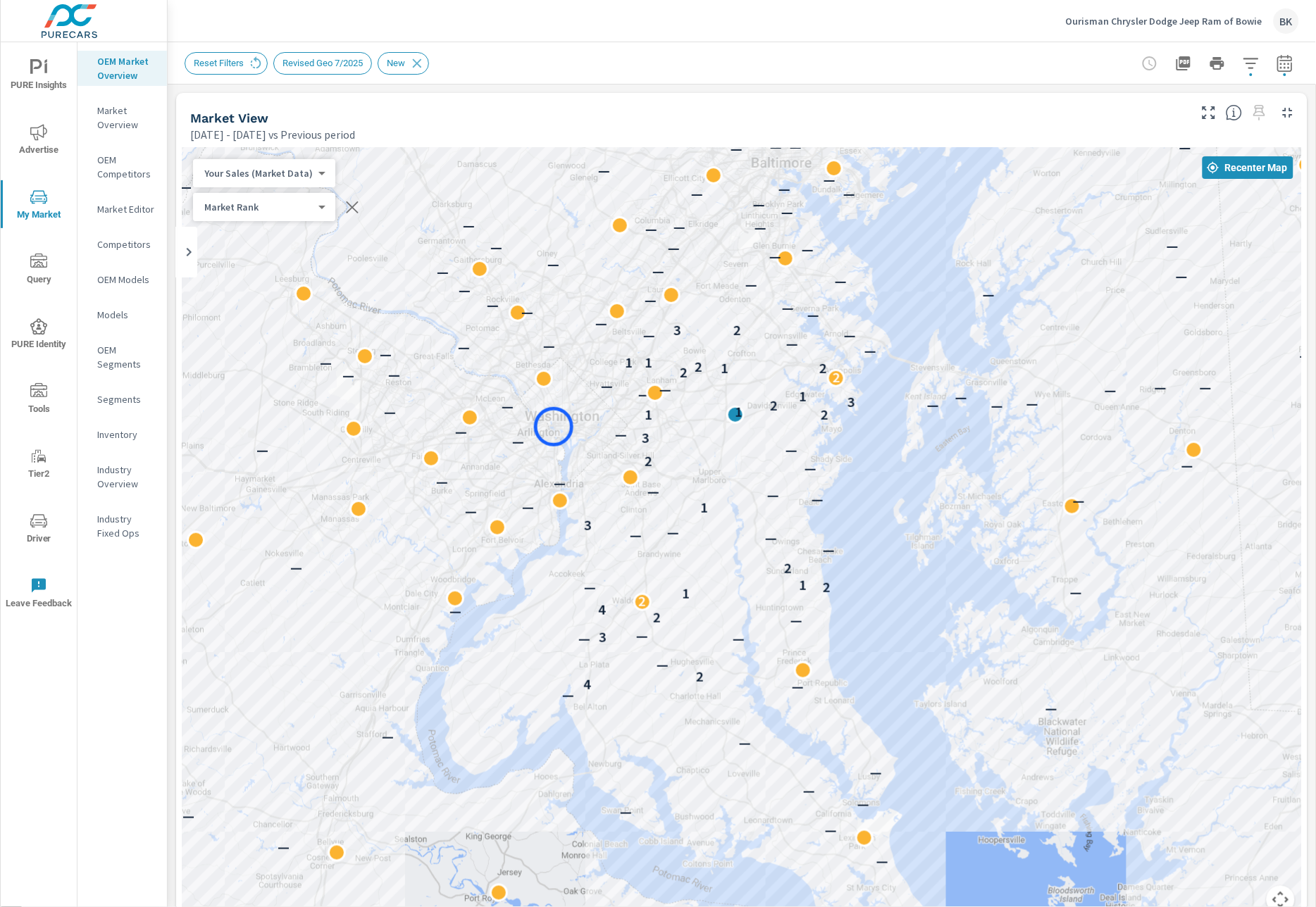
drag, startPoint x: 570, startPoint y: 572, endPoint x: 554, endPoint y: 426, distance: 146.9
click at [554, 426] on div "— — — — — — — — — — — — — — — — — — 4 2 — — — — — 3 — — 2 — 4 2 1 — 2 — 1 — 2 —…" at bounding box center [742, 539] width 1120 height 783
click at [1199, 21] on p "Ourisman Chrysler Dodge Jeep Ram of Bowie" at bounding box center [1164, 21] width 197 height 13
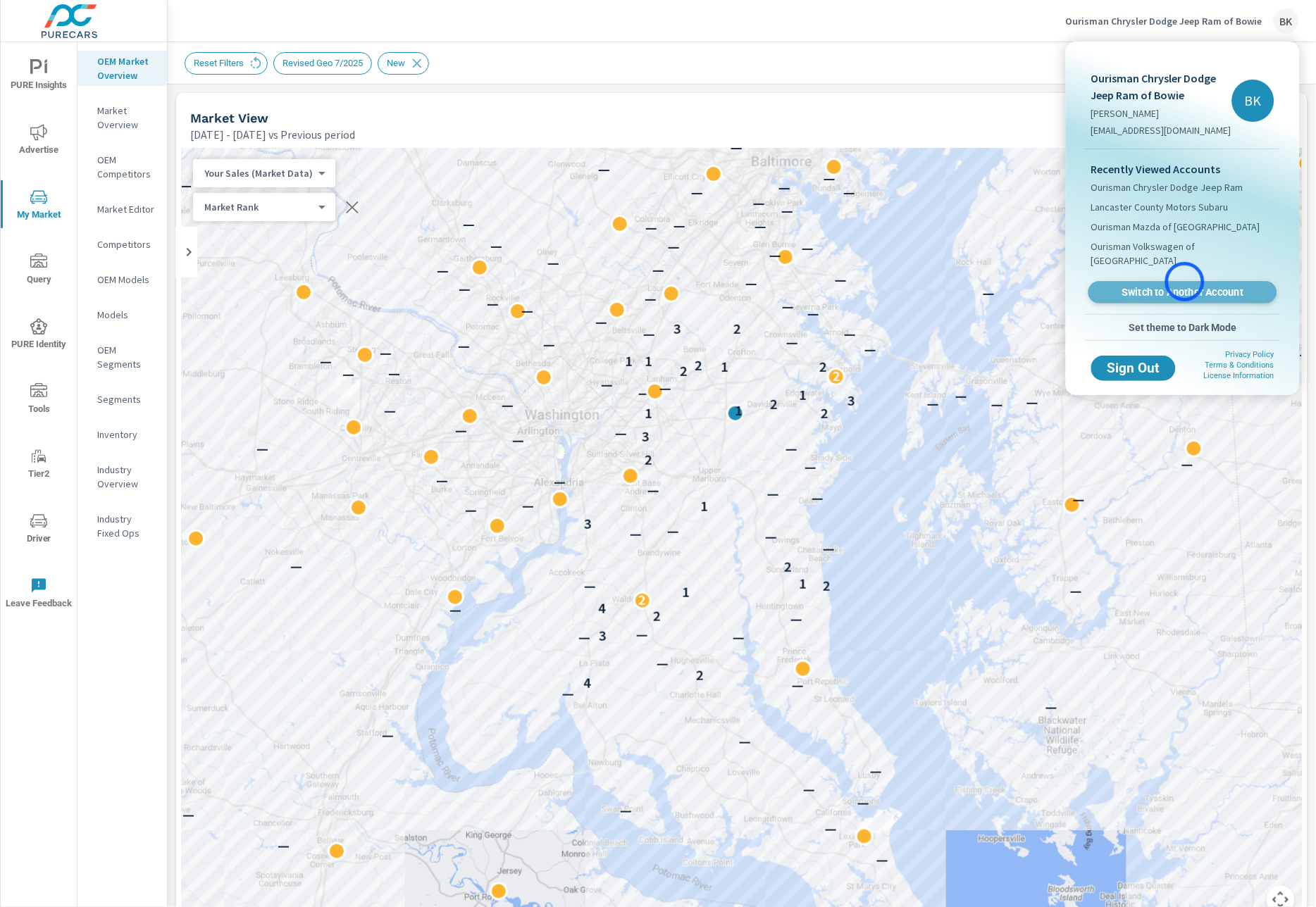
click at [1185, 286] on span "Switch to Another Account" at bounding box center [1183, 292] width 173 height 14
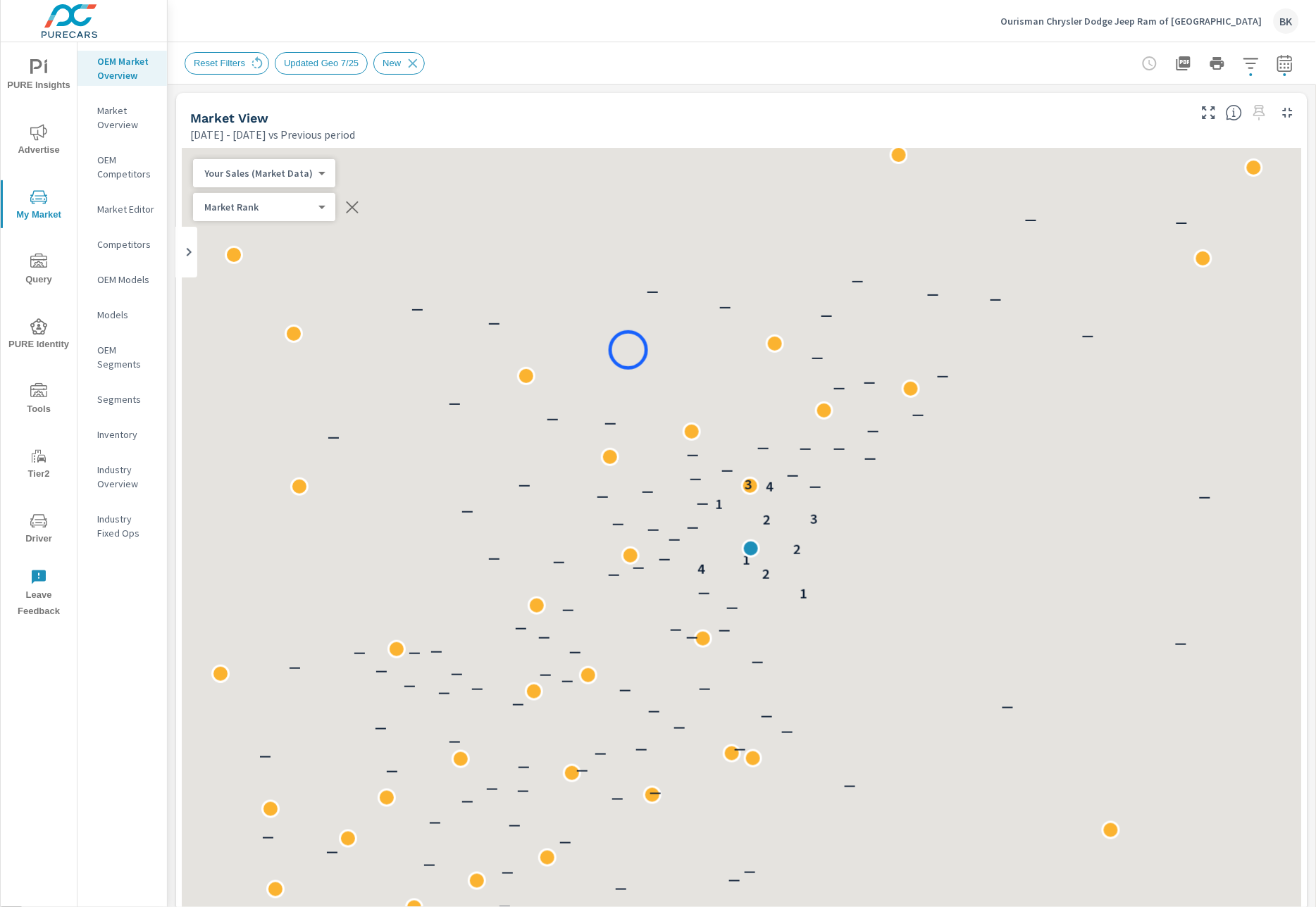
scroll to position [53, 0]
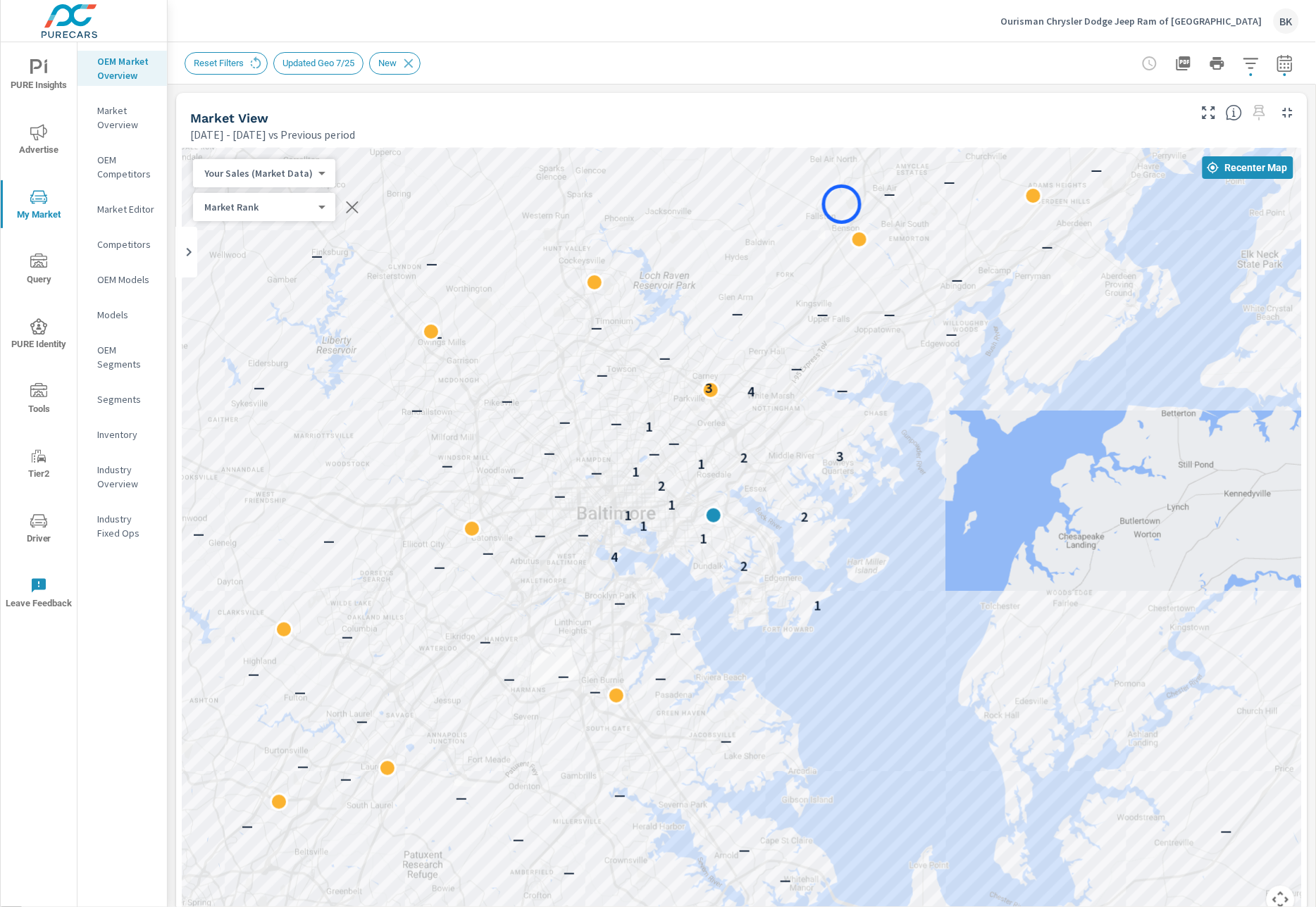
drag, startPoint x: 824, startPoint y: 420, endPoint x: 843, endPoint y: 178, distance: 242.7
click at [844, 178] on div "— — — — — — — — — — — — — — — — — — — — — — — — — — — — — — — — — — — — — — — —…" at bounding box center [742, 539] width 1120 height 783
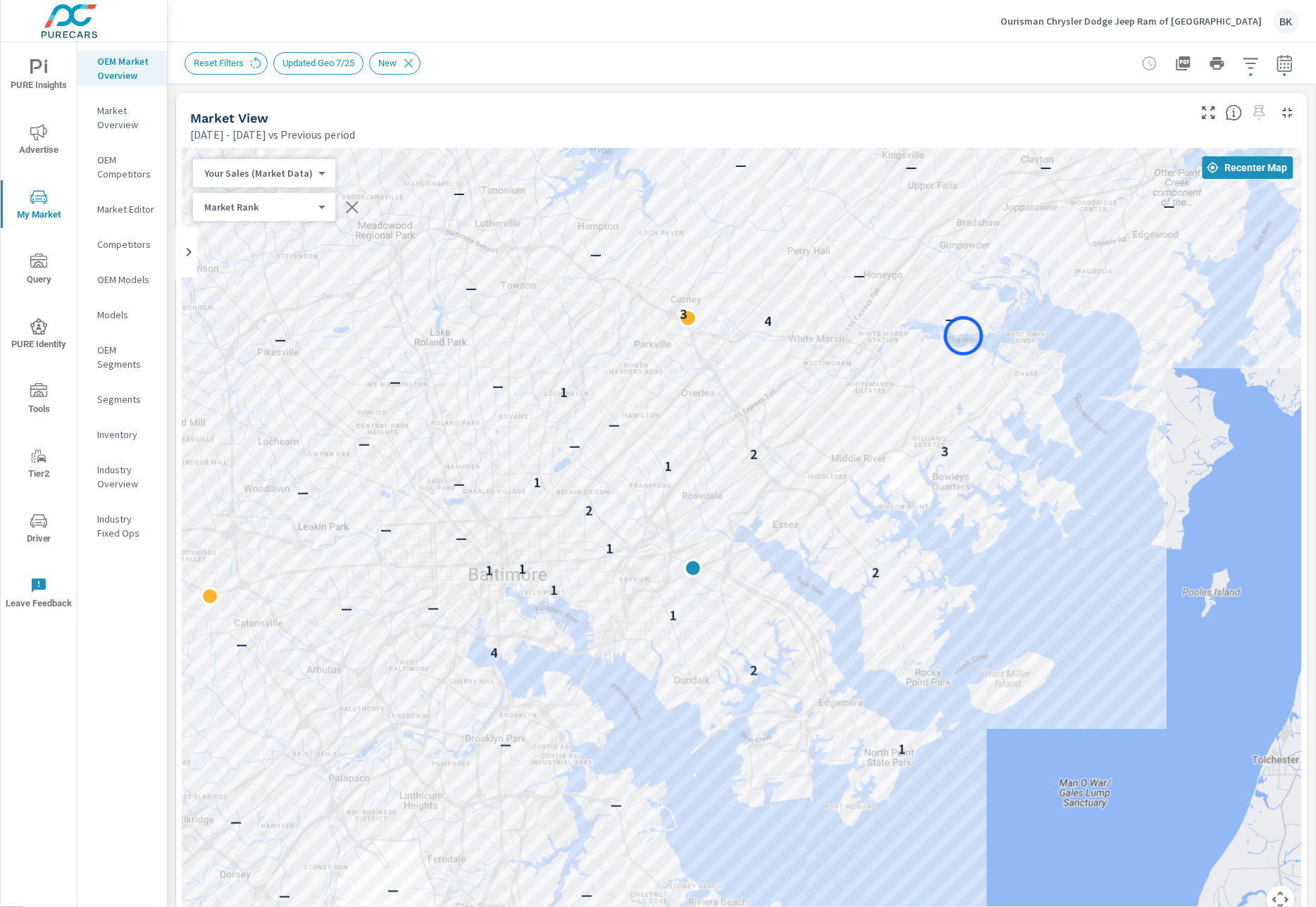
drag, startPoint x: 883, startPoint y: 368, endPoint x: 962, endPoint y: 339, distance: 84.2
click at [962, 339] on div "— — — — — — — — — — — — — — — — — — — — — — 1 — — 2 4 — — 1 — — 1 2 1 1 1 — — 2…" at bounding box center [742, 539] width 1120 height 783
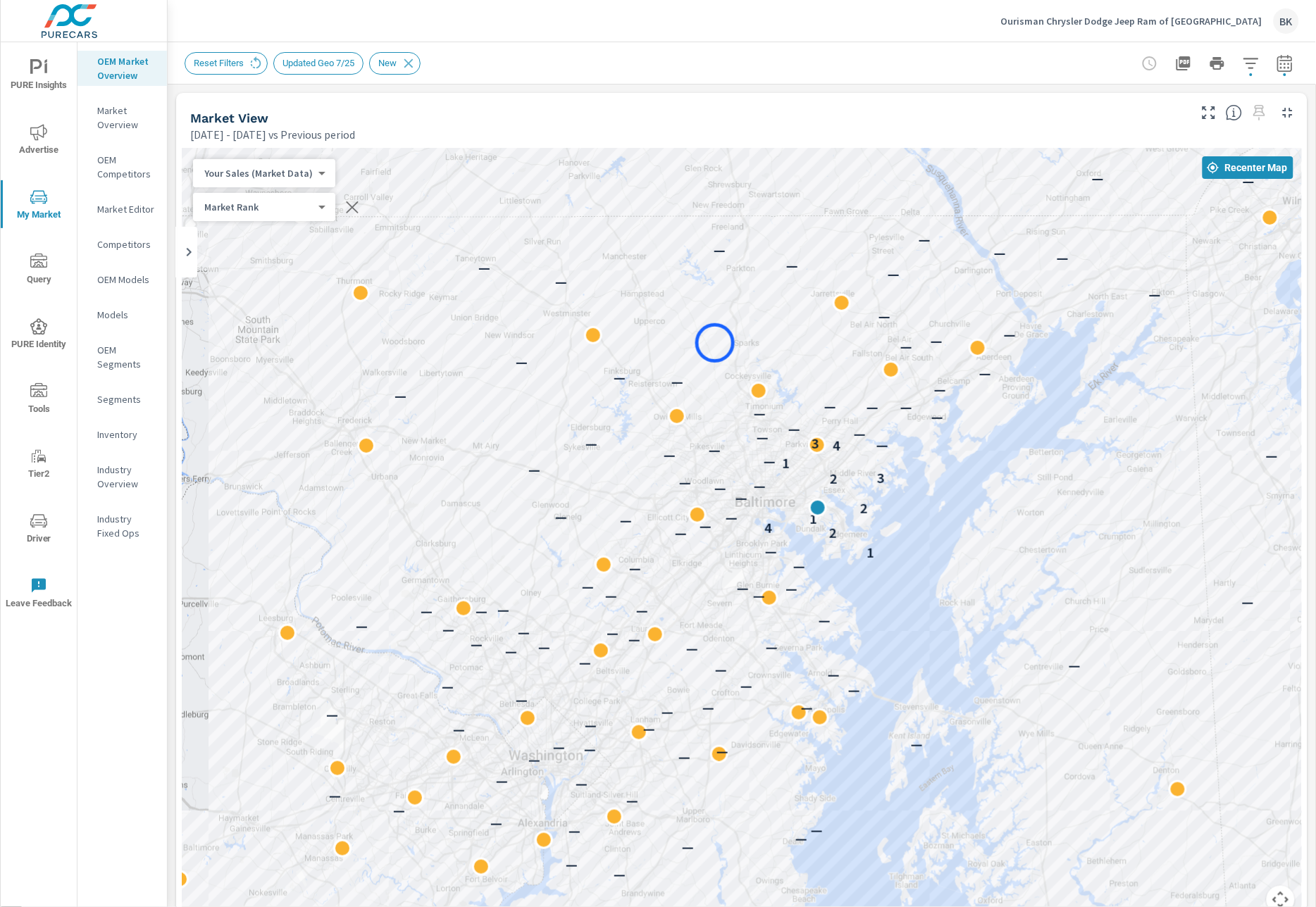
drag, startPoint x: 1039, startPoint y: 666, endPoint x: 715, endPoint y: 343, distance: 457.5
click at [1284, 891] on button "Map camera controls" at bounding box center [1281, 900] width 29 height 29
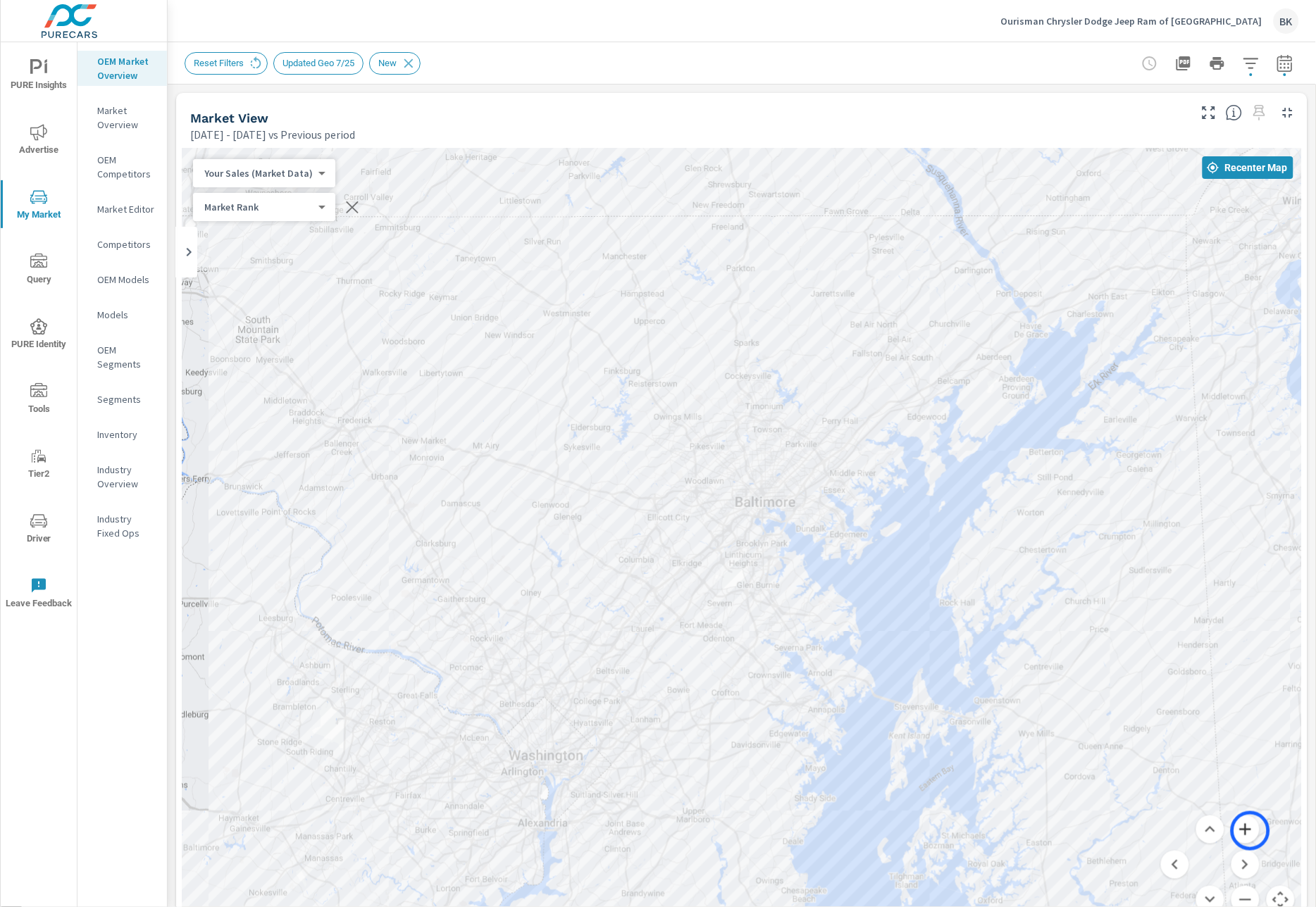
click at [1250, 831] on button "Zoom in" at bounding box center [1245, 830] width 29 height 29
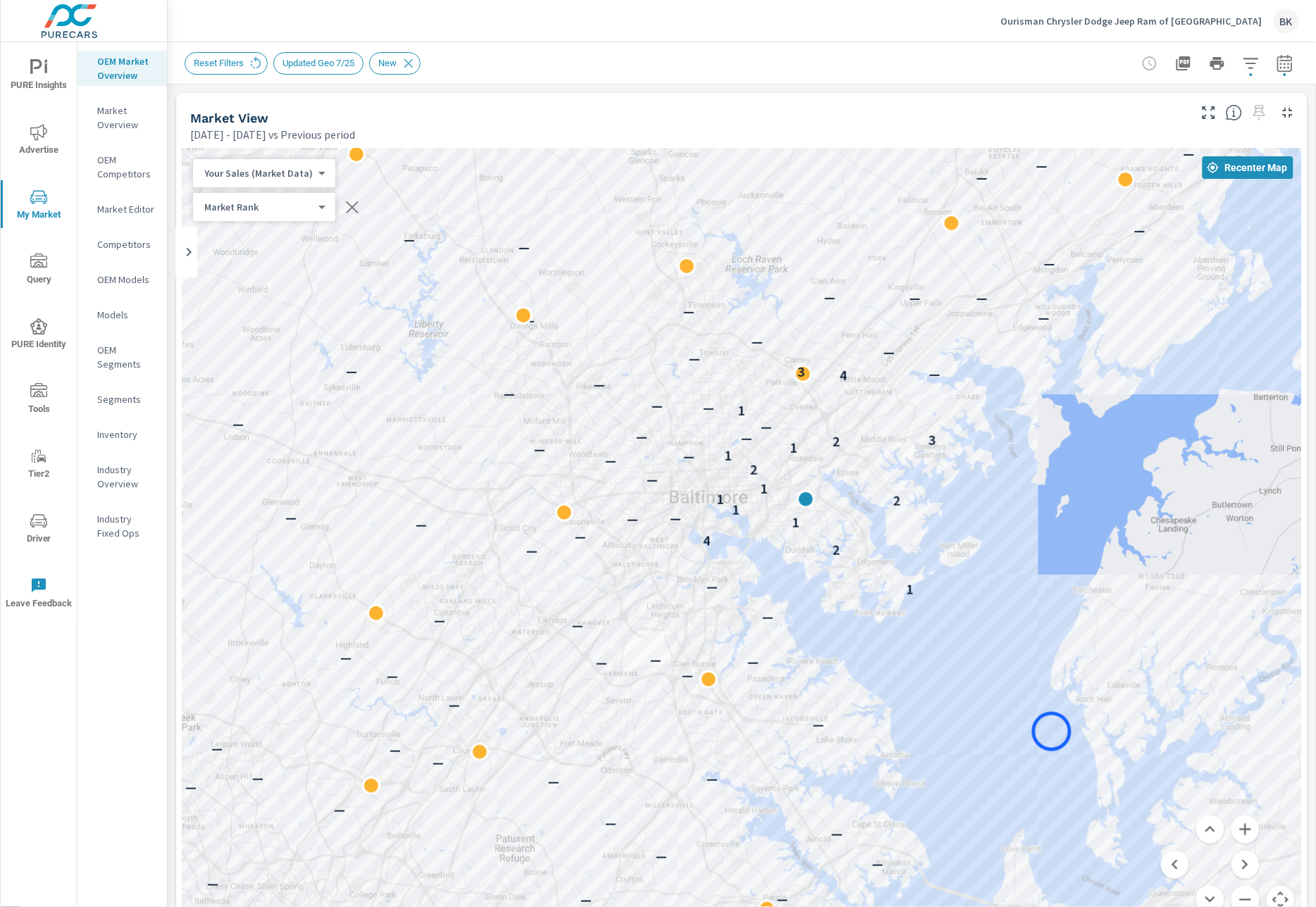
drag, startPoint x: 1133, startPoint y: 700, endPoint x: 1052, endPoint y: 732, distance: 87.1
click at [1255, 839] on button "Zoom in" at bounding box center [1245, 830] width 29 height 29
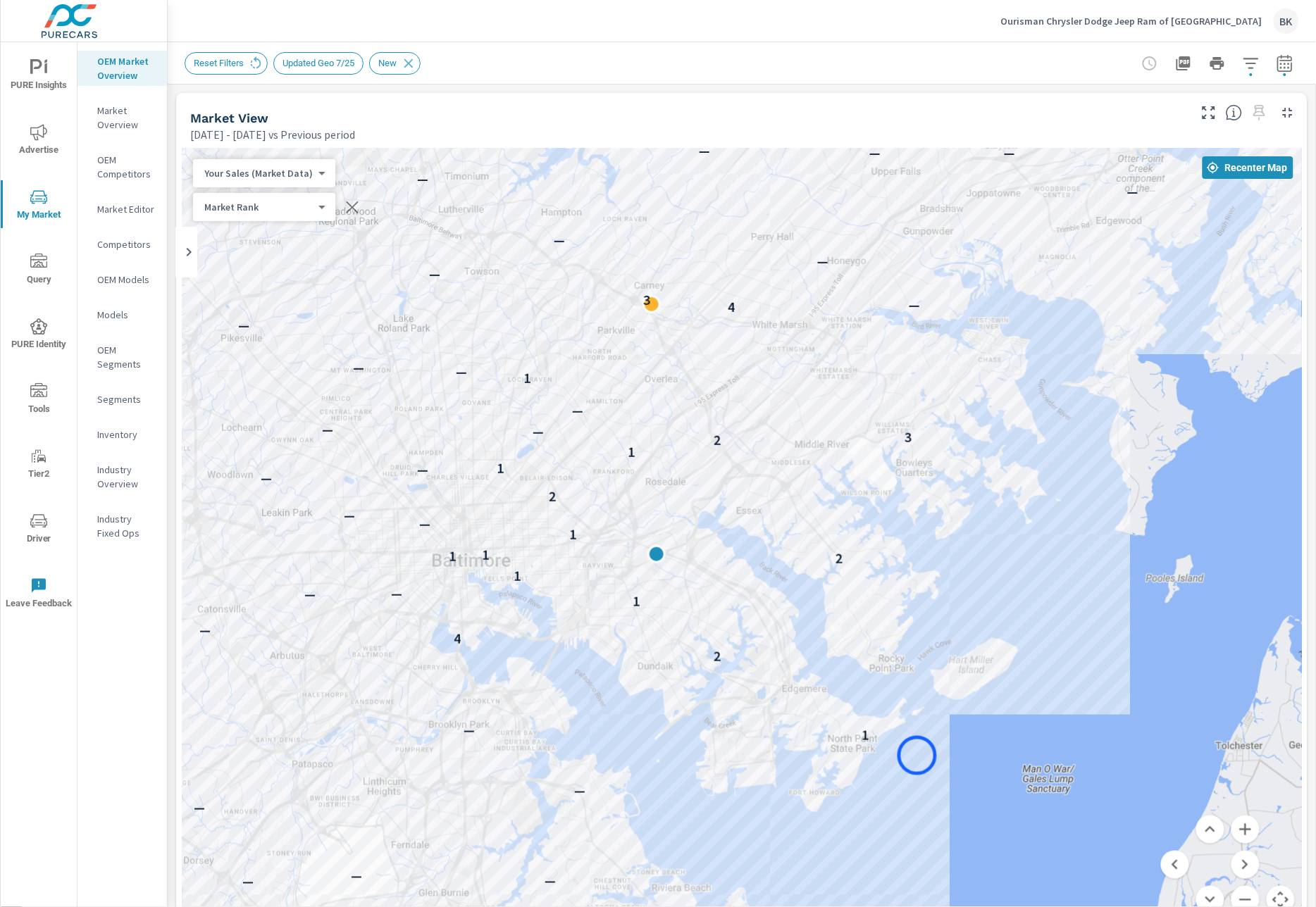
drag, startPoint x: 1113, startPoint y: 658, endPoint x: 917, endPoint y: 756, distance: 219.1
click at [1241, 894] on button "Zoom out" at bounding box center [1245, 900] width 29 height 29
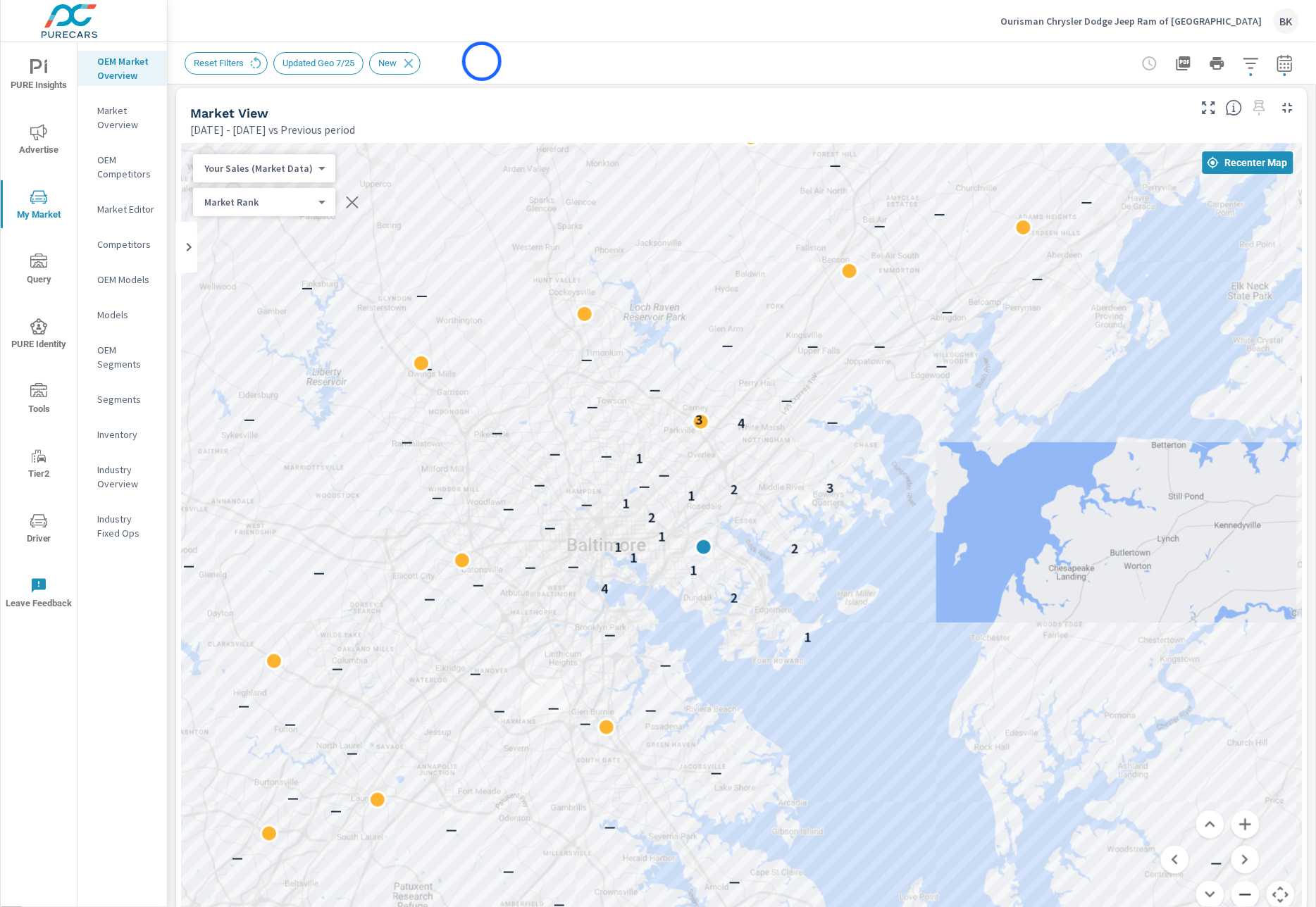
scroll to position [7, 0]
click at [482, 61] on div "Reset Filters Updated Geo 7/25 New" at bounding box center [643, 63] width 917 height 23
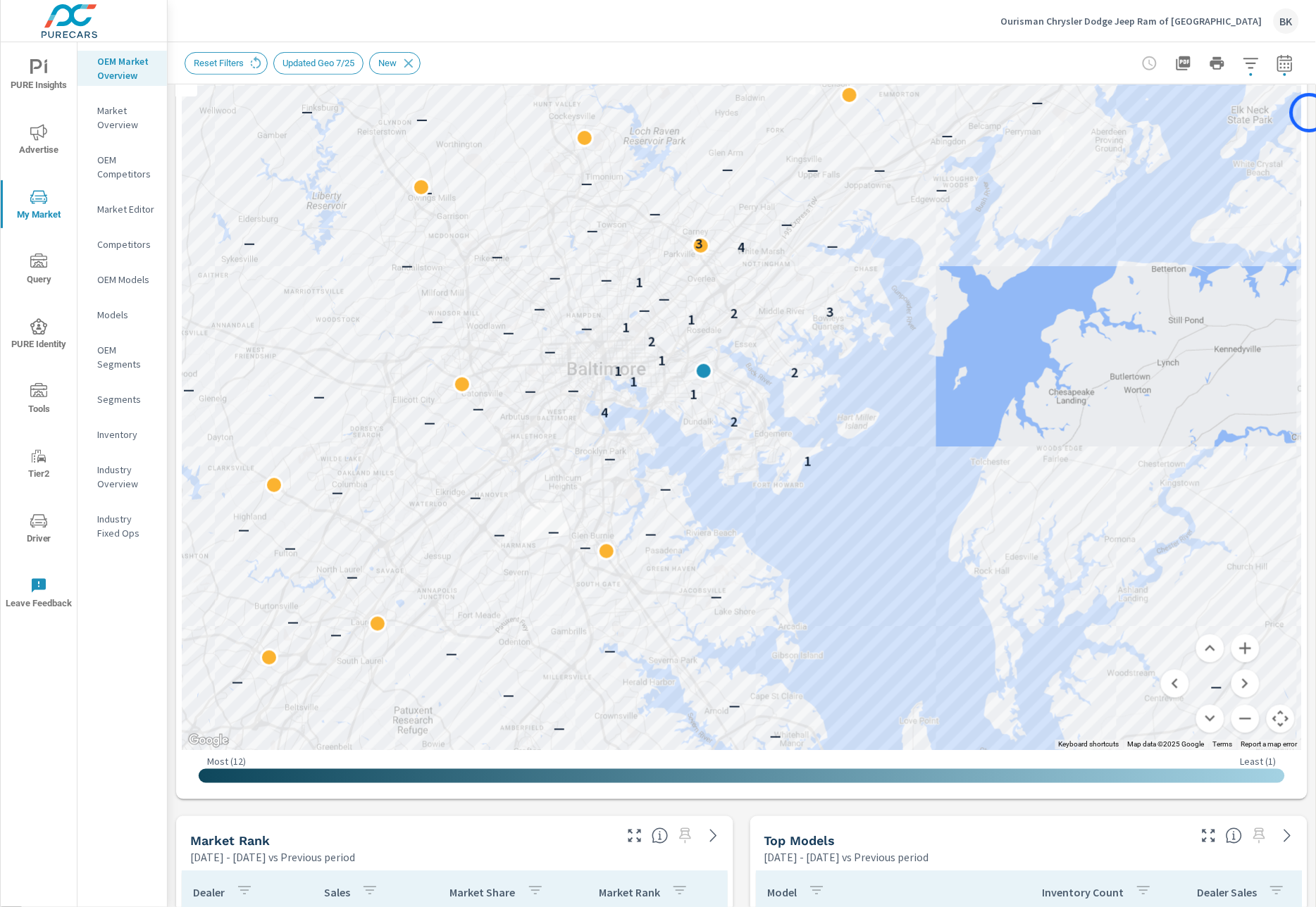
scroll to position [0, 0]
